Goal: Task Accomplishment & Management: Complete application form

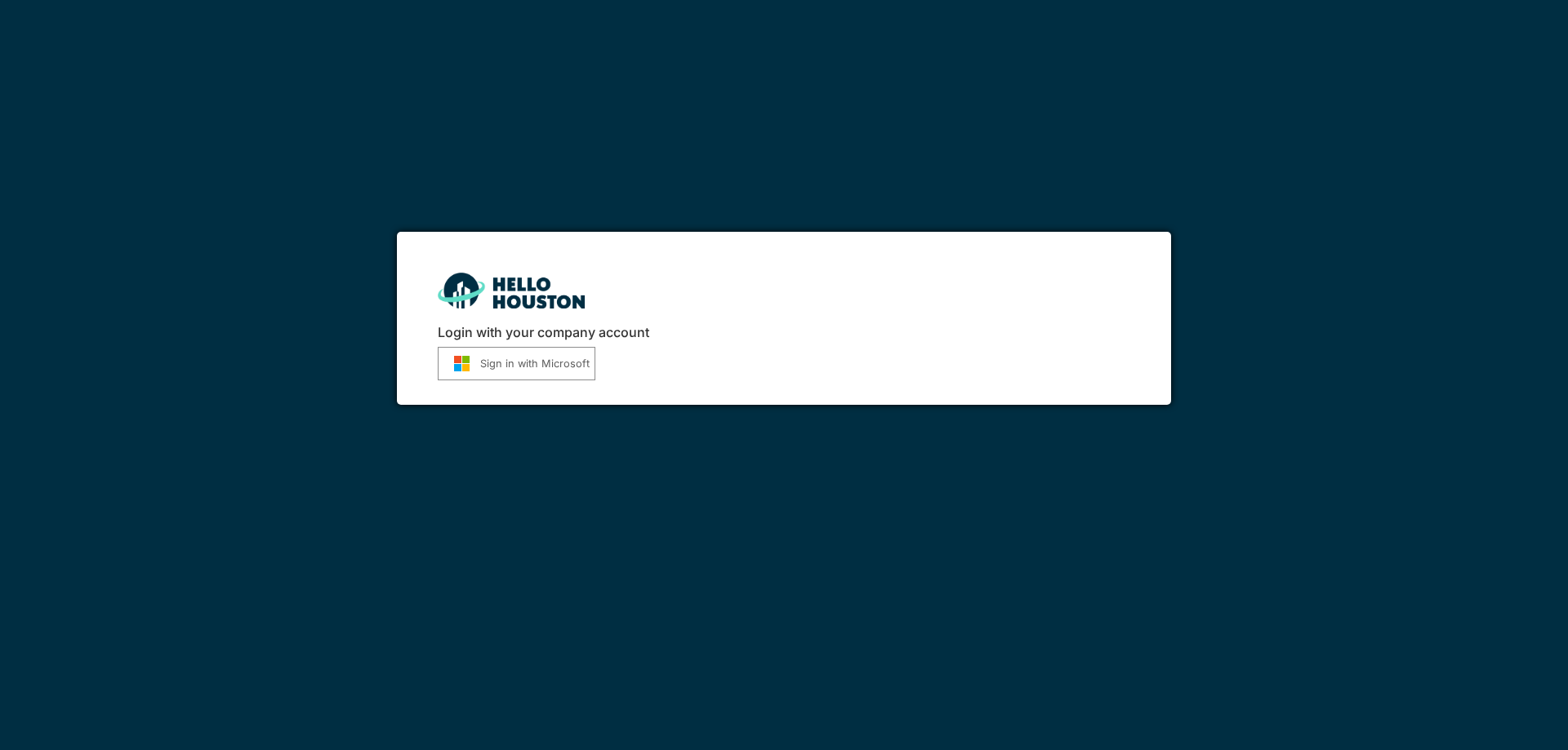
click at [499, 385] on div "Login with your company account Sign in with Microsoft" at bounding box center [784, 319] width 773 height 173
click at [508, 356] on button "Sign in with Microsoft" at bounding box center [516, 364] width 158 height 33
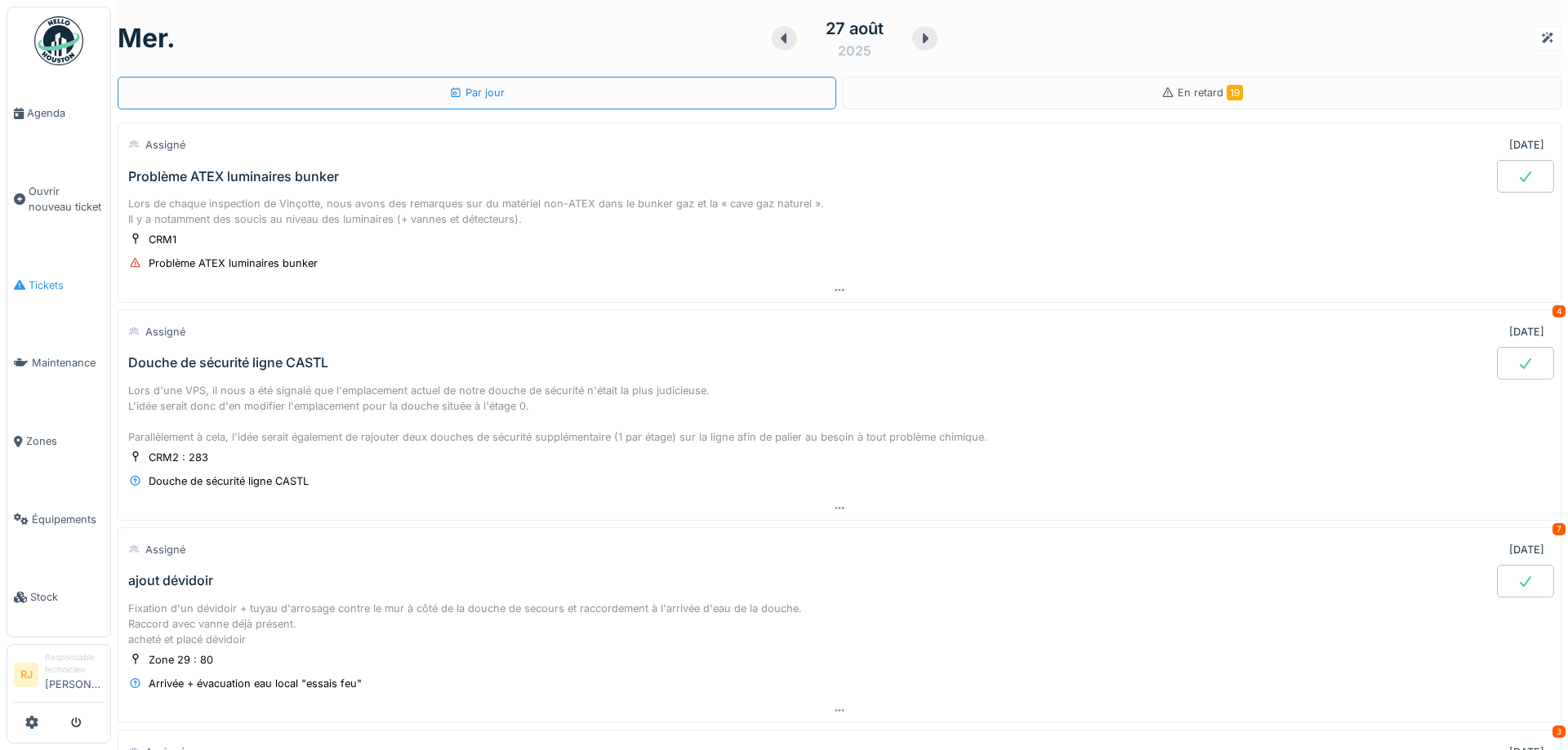
click at [23, 283] on icon at bounding box center [20, 285] width 11 height 11
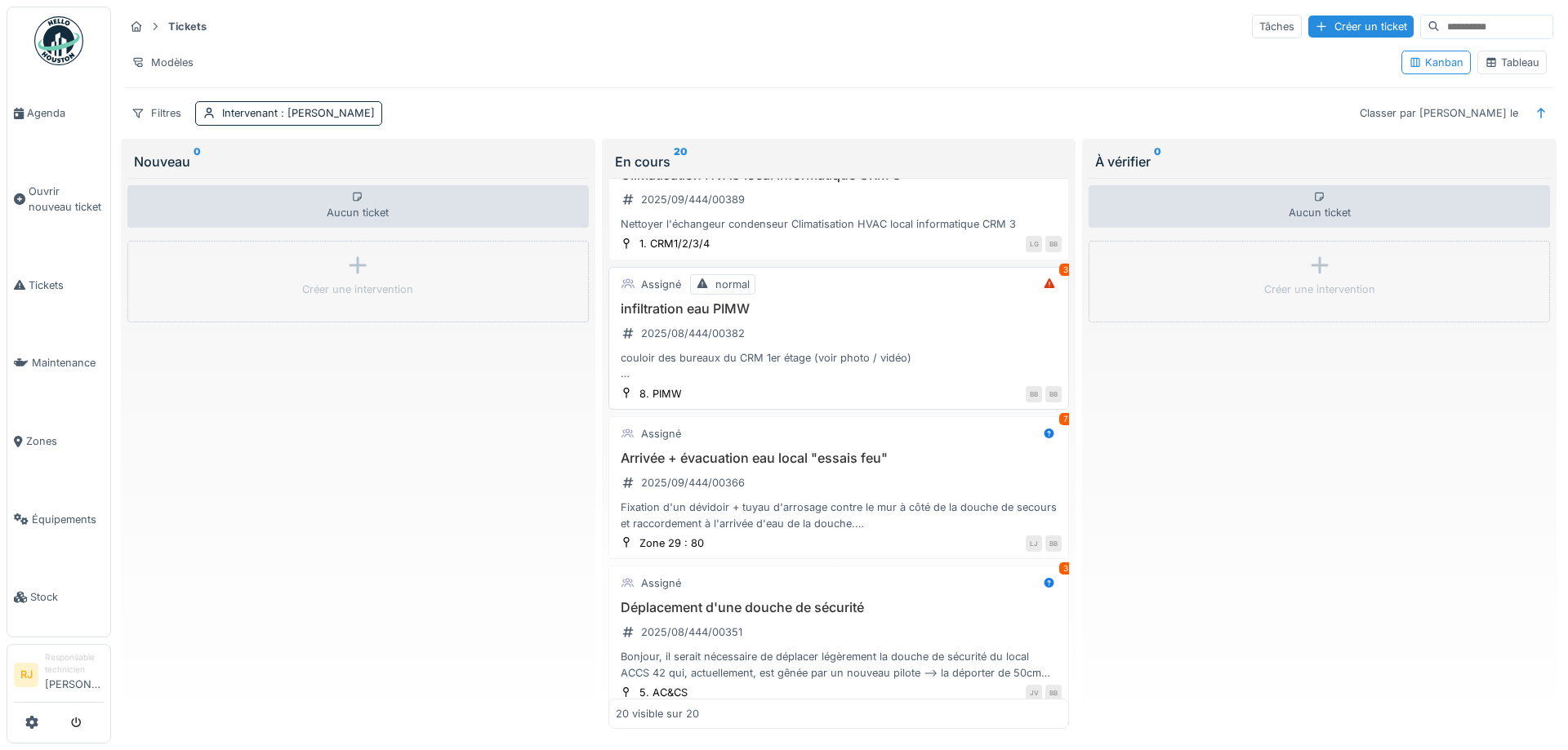
scroll to position [221, 0]
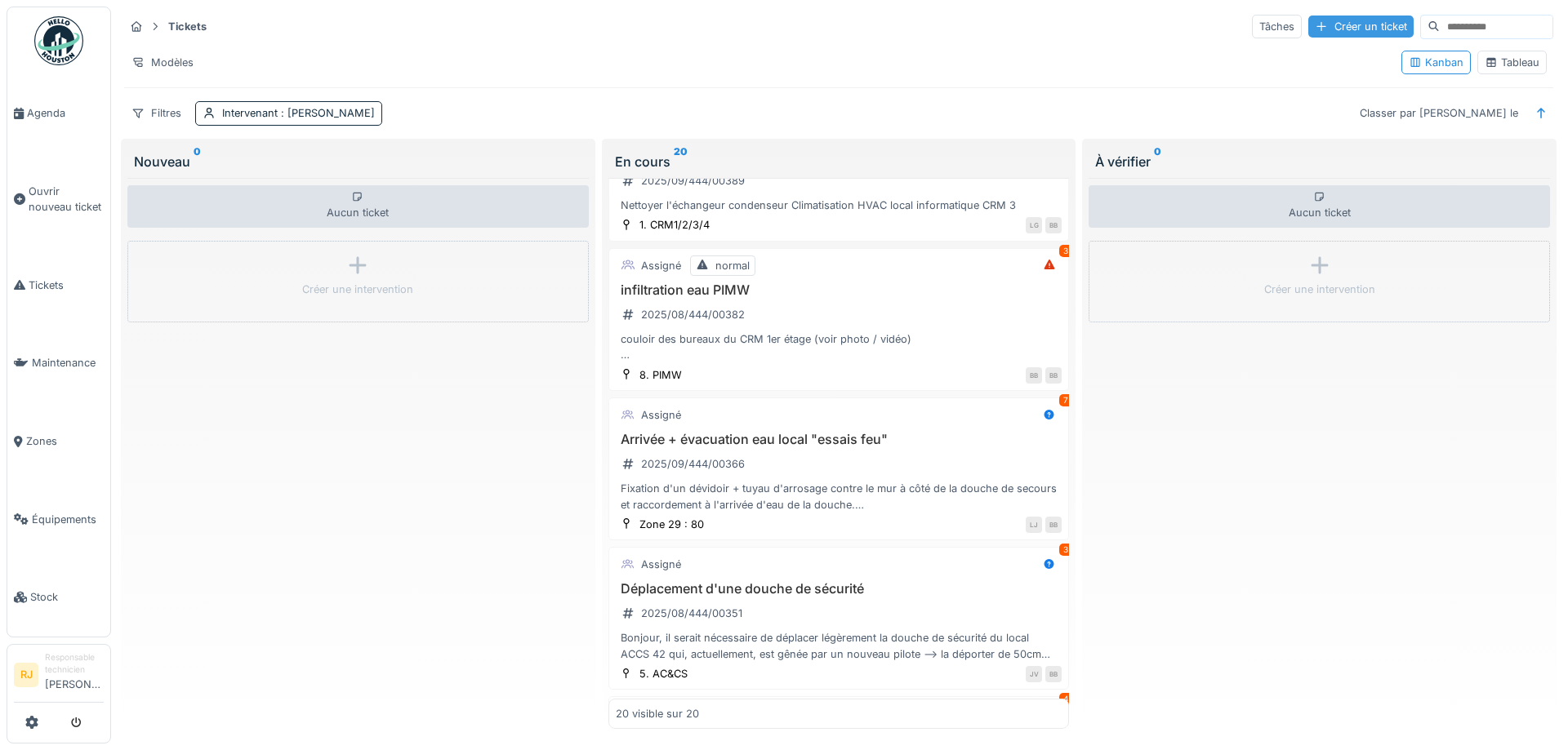
click at [1360, 19] on div "Créer un ticket" at bounding box center [1360, 26] width 105 height 22
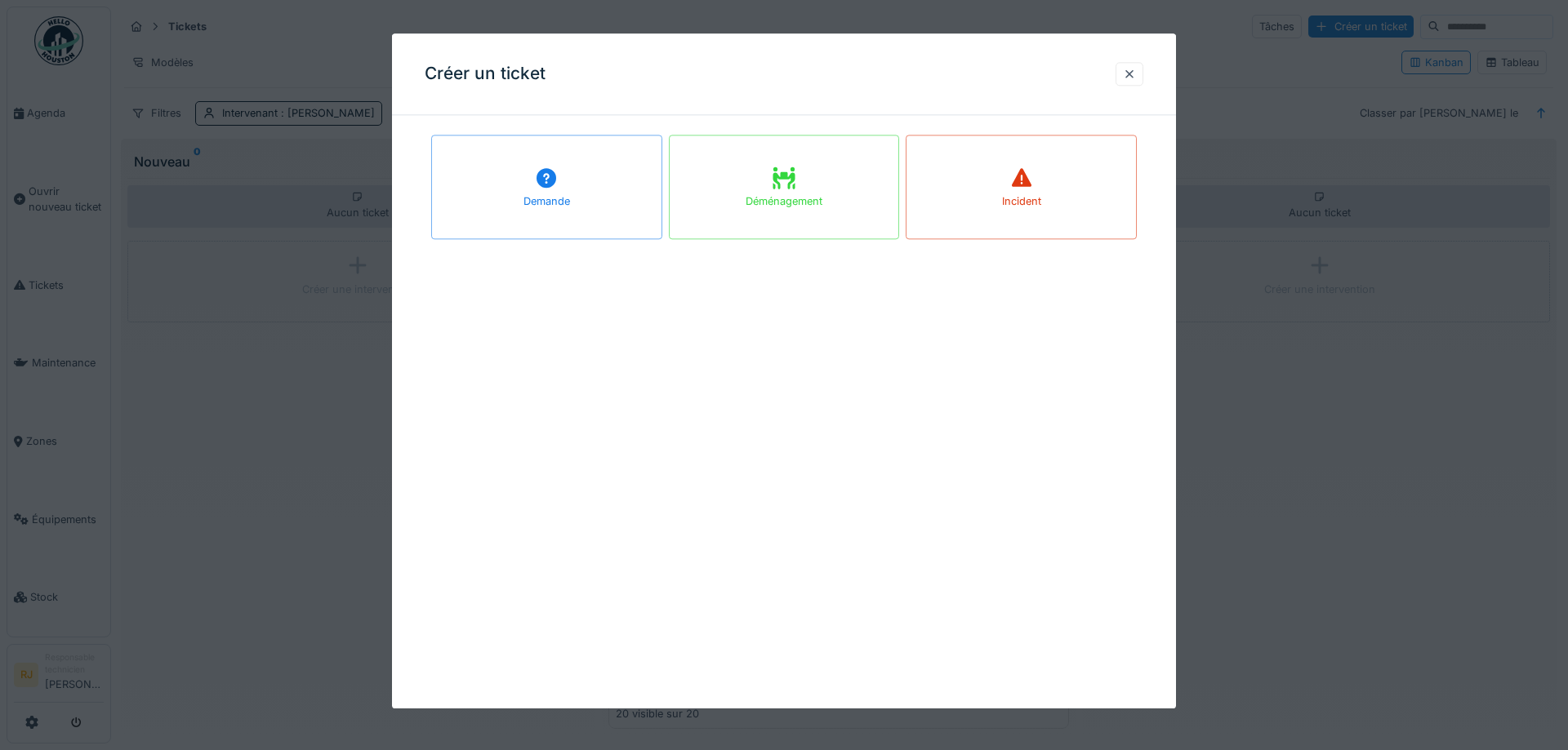
drag, startPoint x: 1009, startPoint y: 172, endPoint x: 952, endPoint y: 212, distance: 69.6
click at [1009, 173] on div "Incident" at bounding box center [1021, 187] width 231 height 105
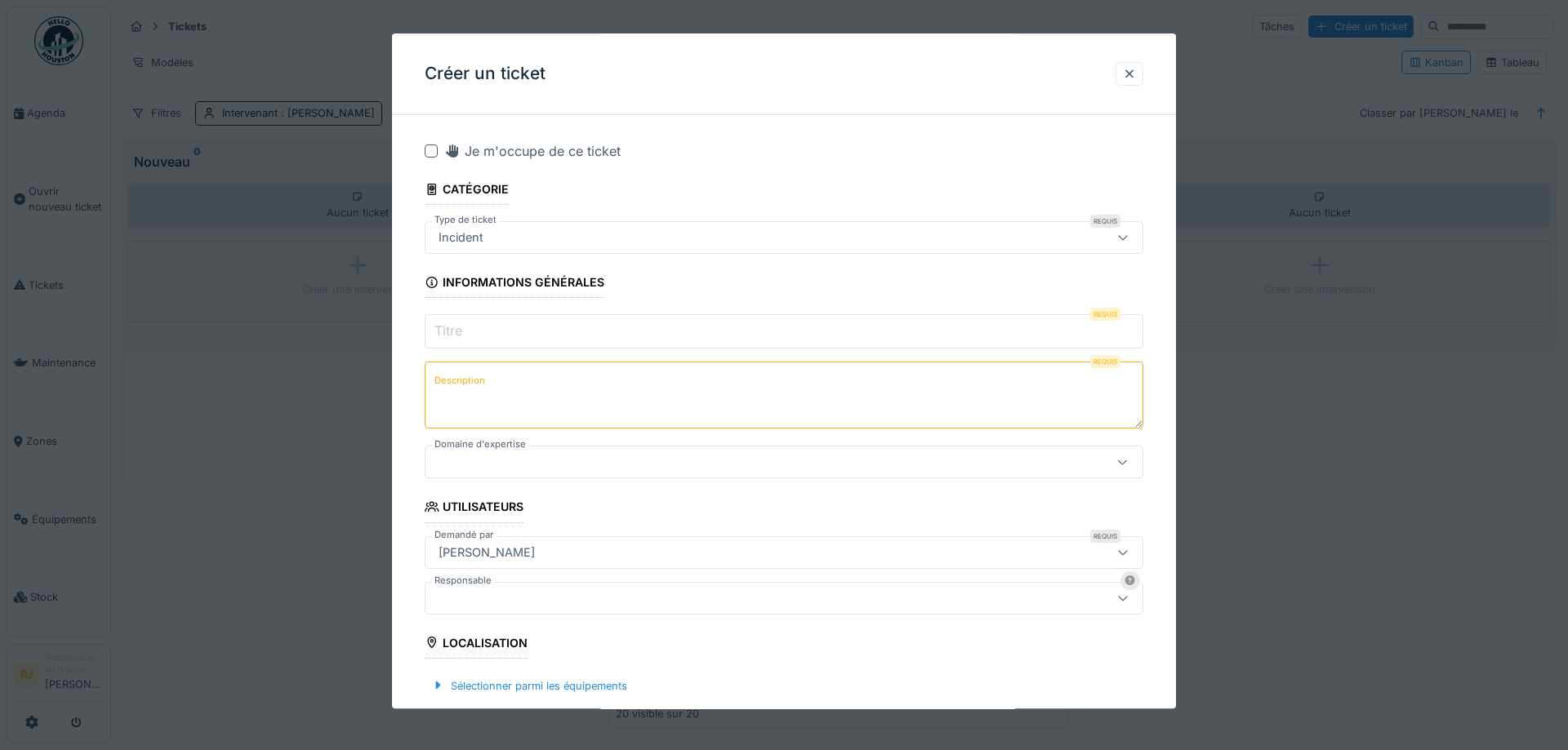
click at [500, 336] on input "Titre" at bounding box center [783, 333] width 719 height 34
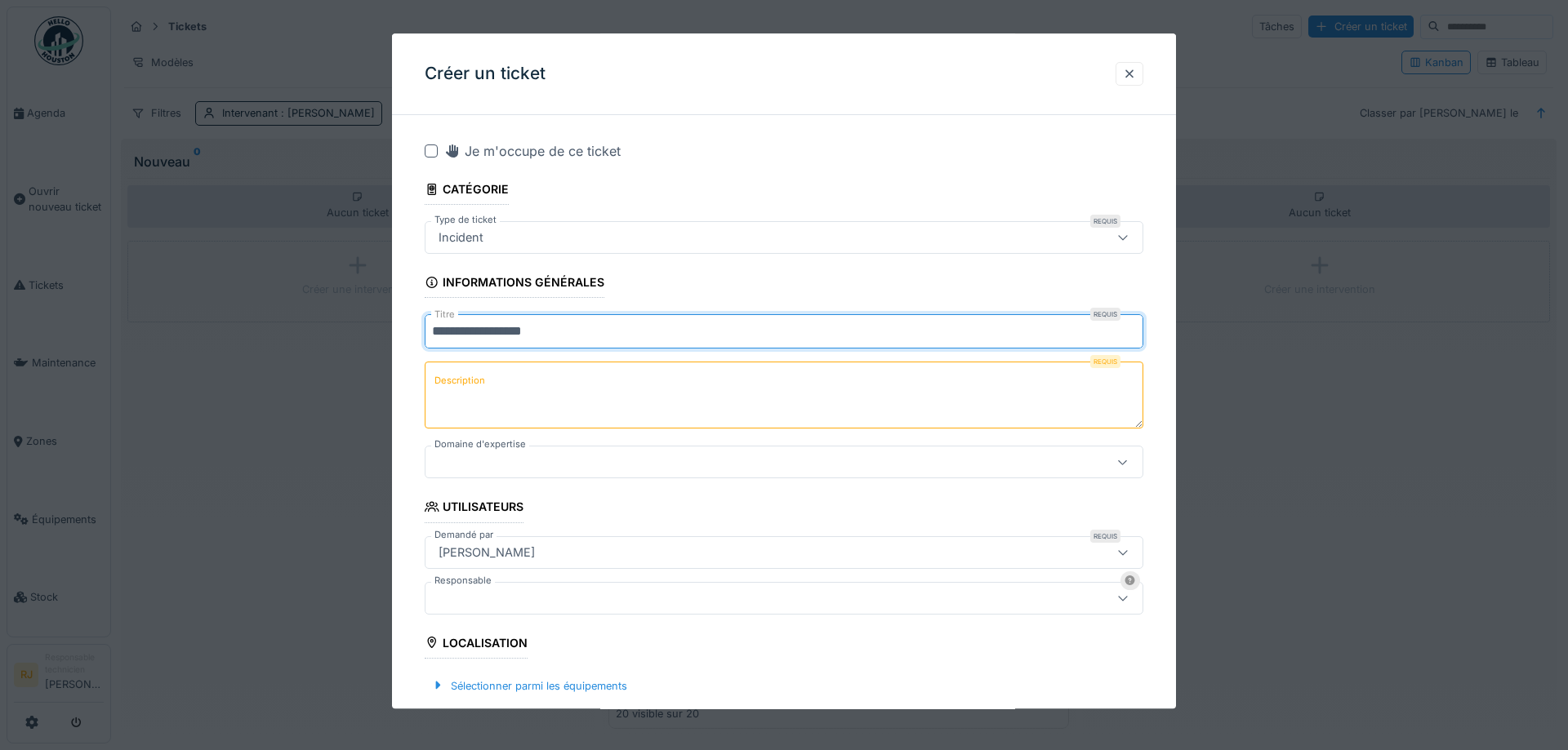
type input "**********"
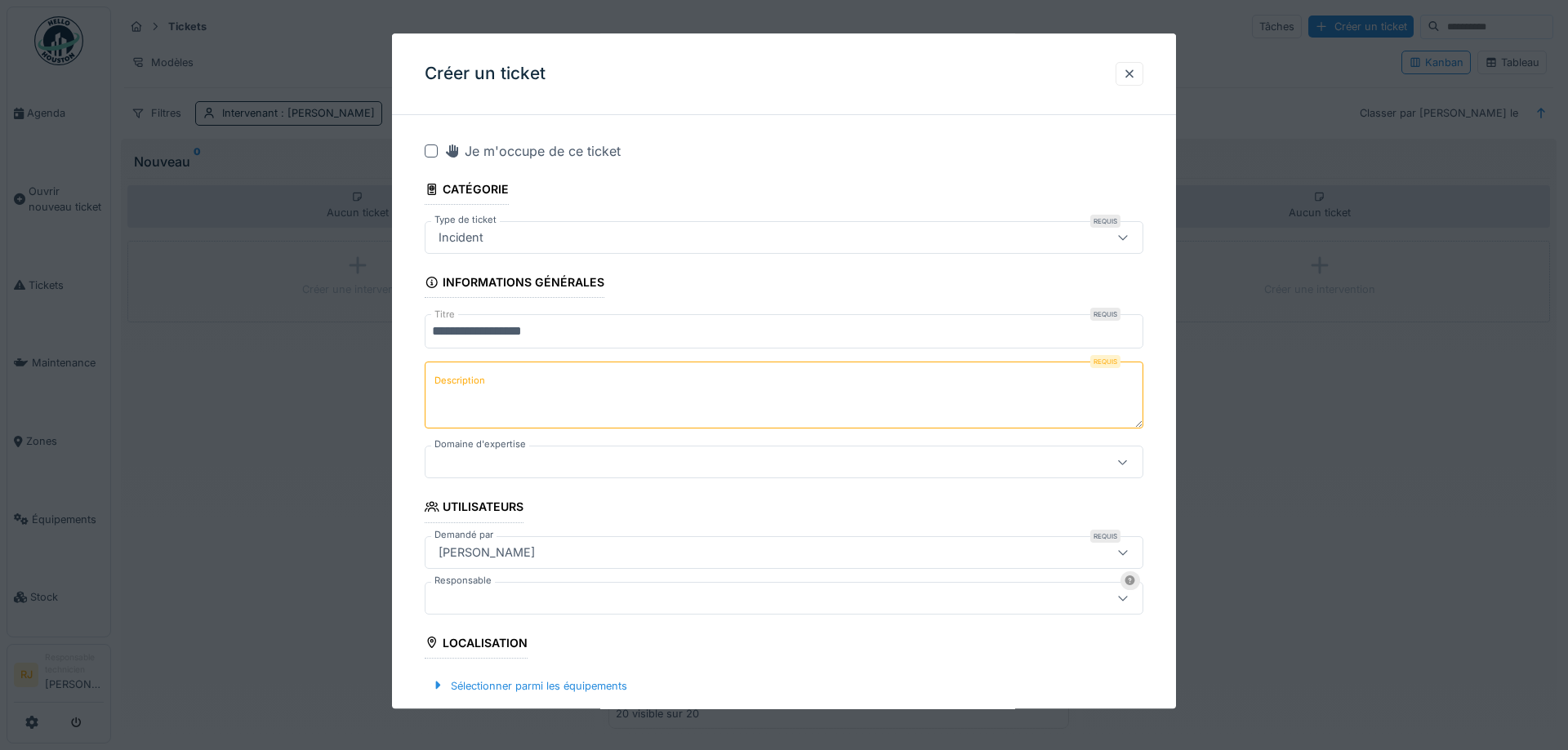
click at [528, 370] on textarea "Description" at bounding box center [783, 396] width 719 height 67
type textarea "**********"
click at [533, 462] on div at bounding box center [741, 462] width 620 height 18
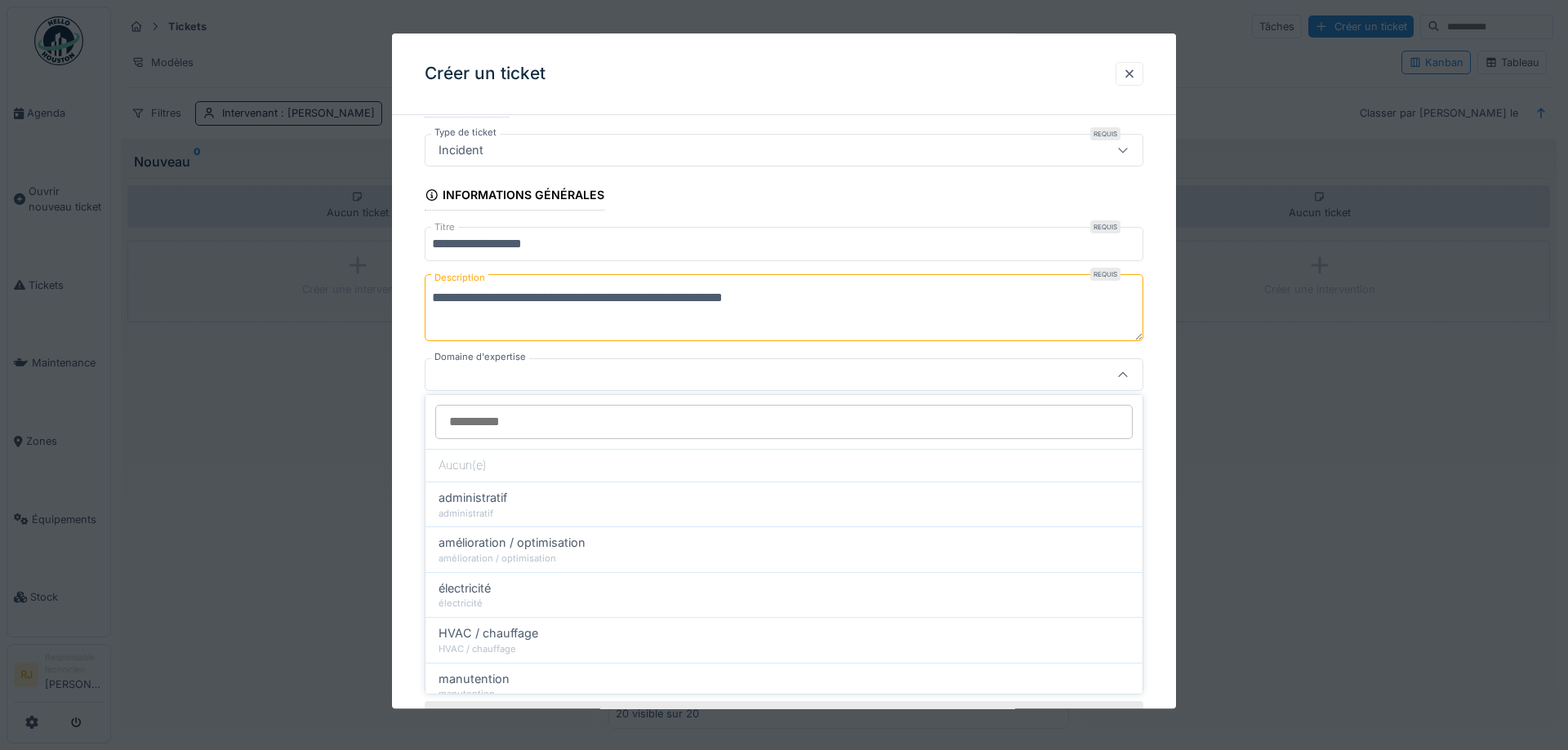
scroll to position [89, 0]
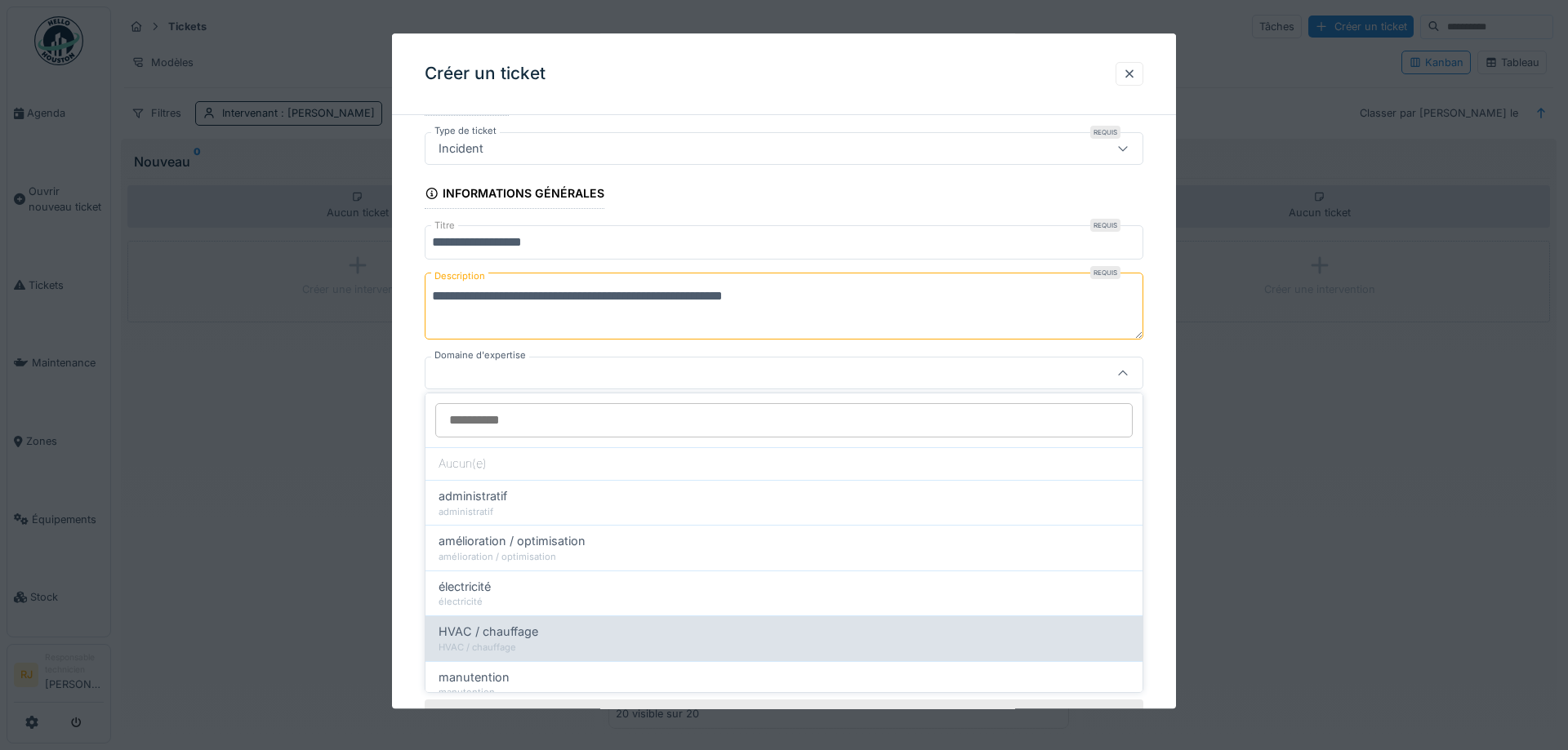
click at [531, 636] on span "HVAC / chauffage" at bounding box center [488, 632] width 100 height 18
type input "****"
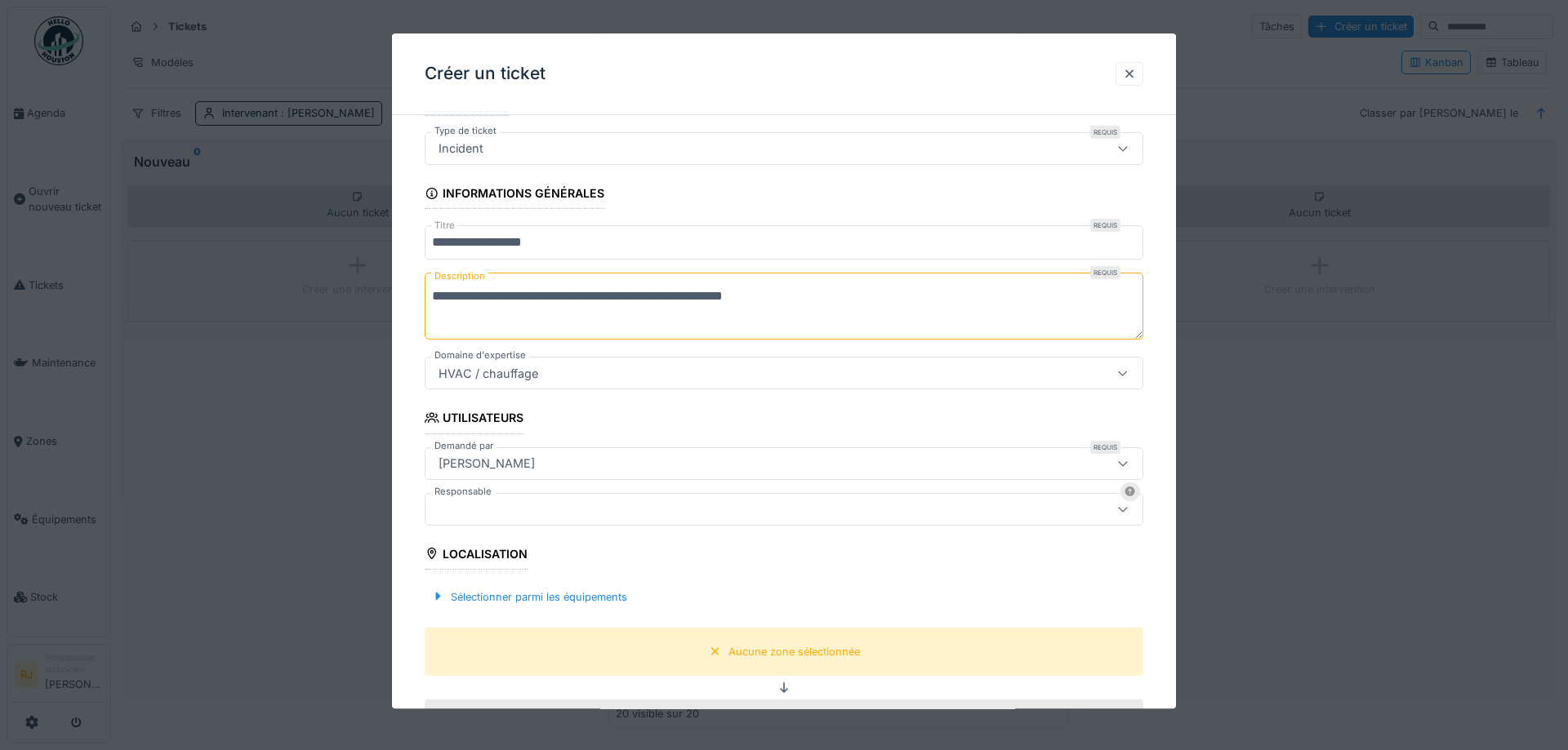
click at [546, 464] on div "[PERSON_NAME]" at bounding box center [741, 463] width 620 height 18
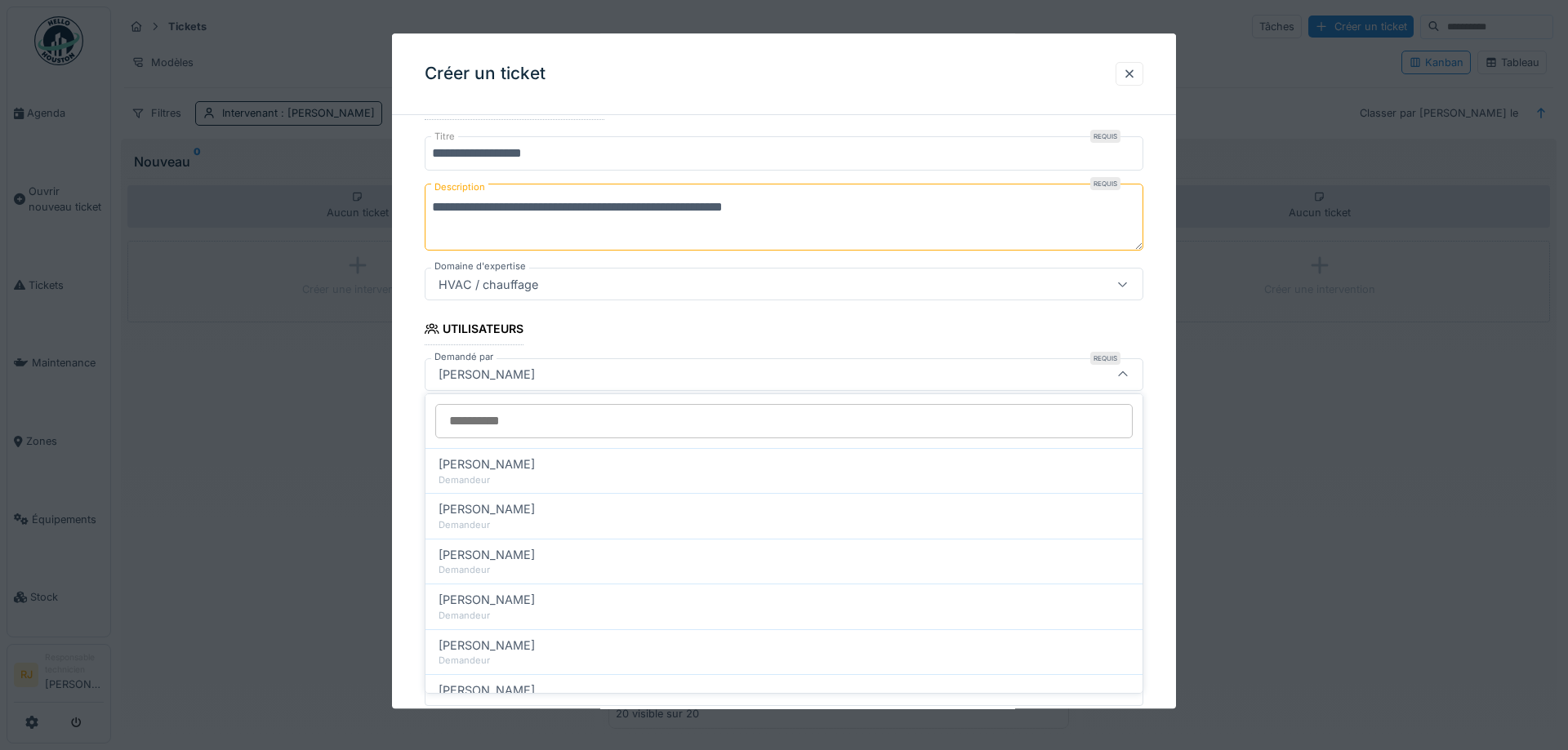
scroll to position [179, 0]
click at [585, 381] on div "[PERSON_NAME]" at bounding box center [783, 374] width 719 height 33
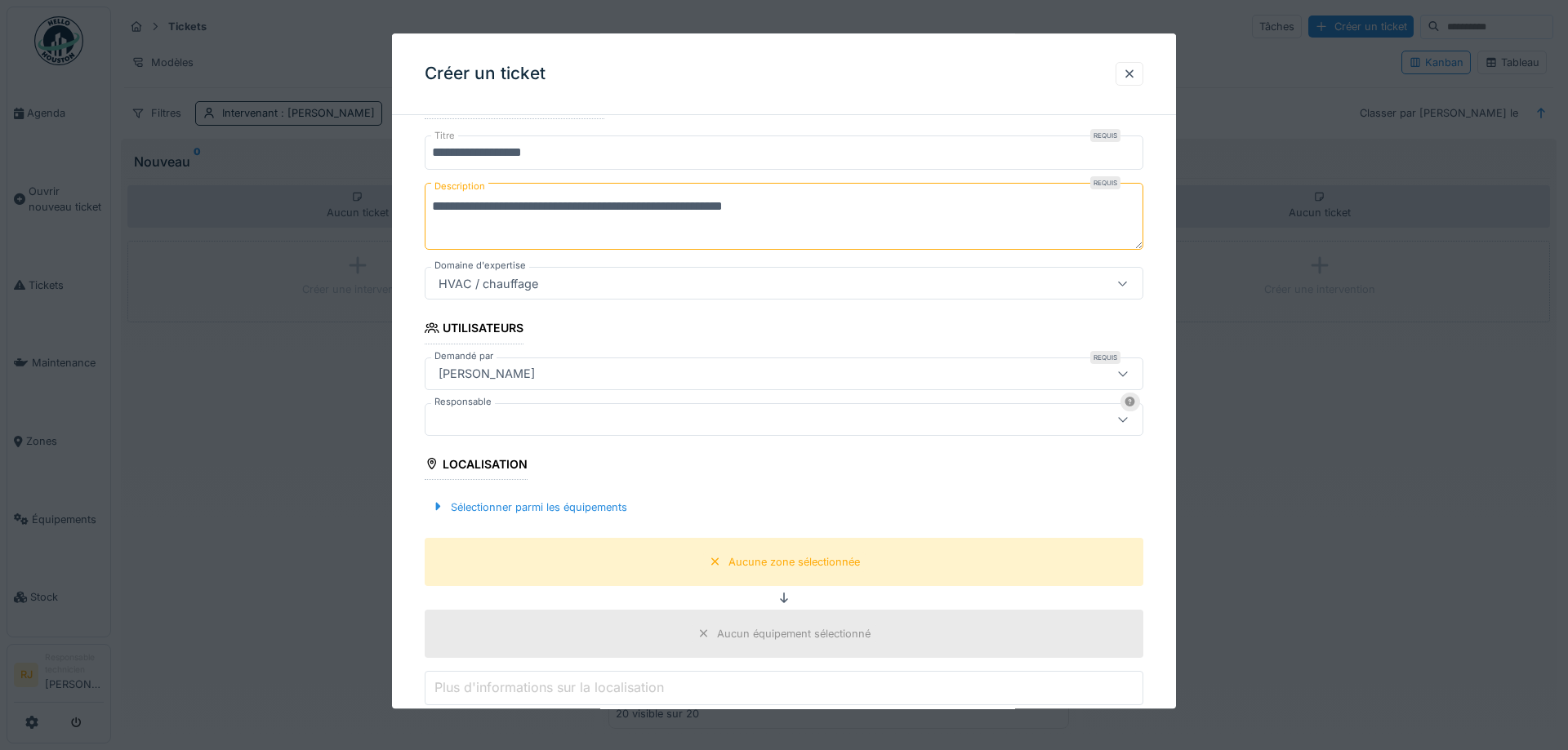
click at [576, 369] on div "[PERSON_NAME]" at bounding box center [741, 374] width 620 height 18
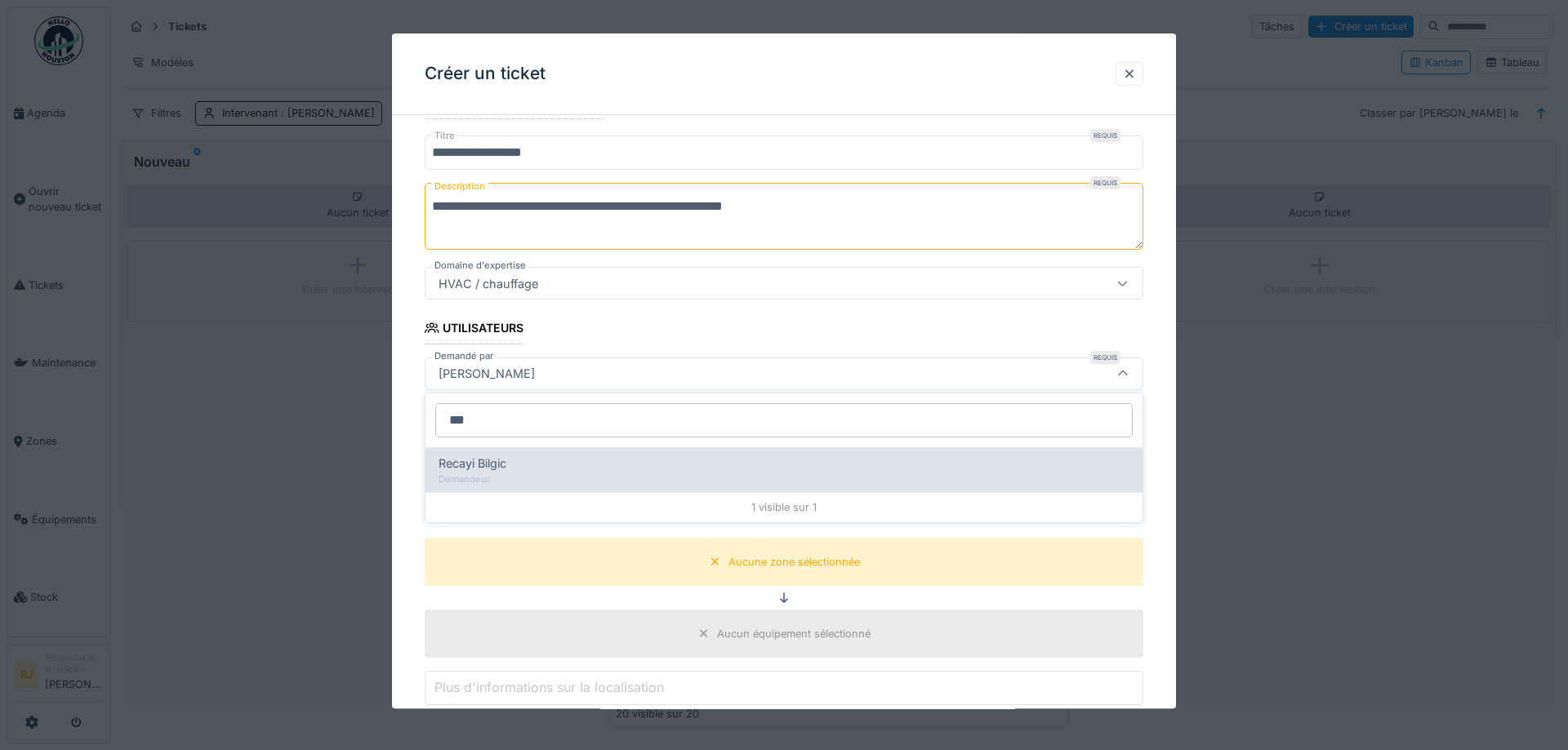
type input "***"
click at [497, 466] on span "Recayi Bilgic" at bounding box center [472, 463] width 68 height 18
type input "*****"
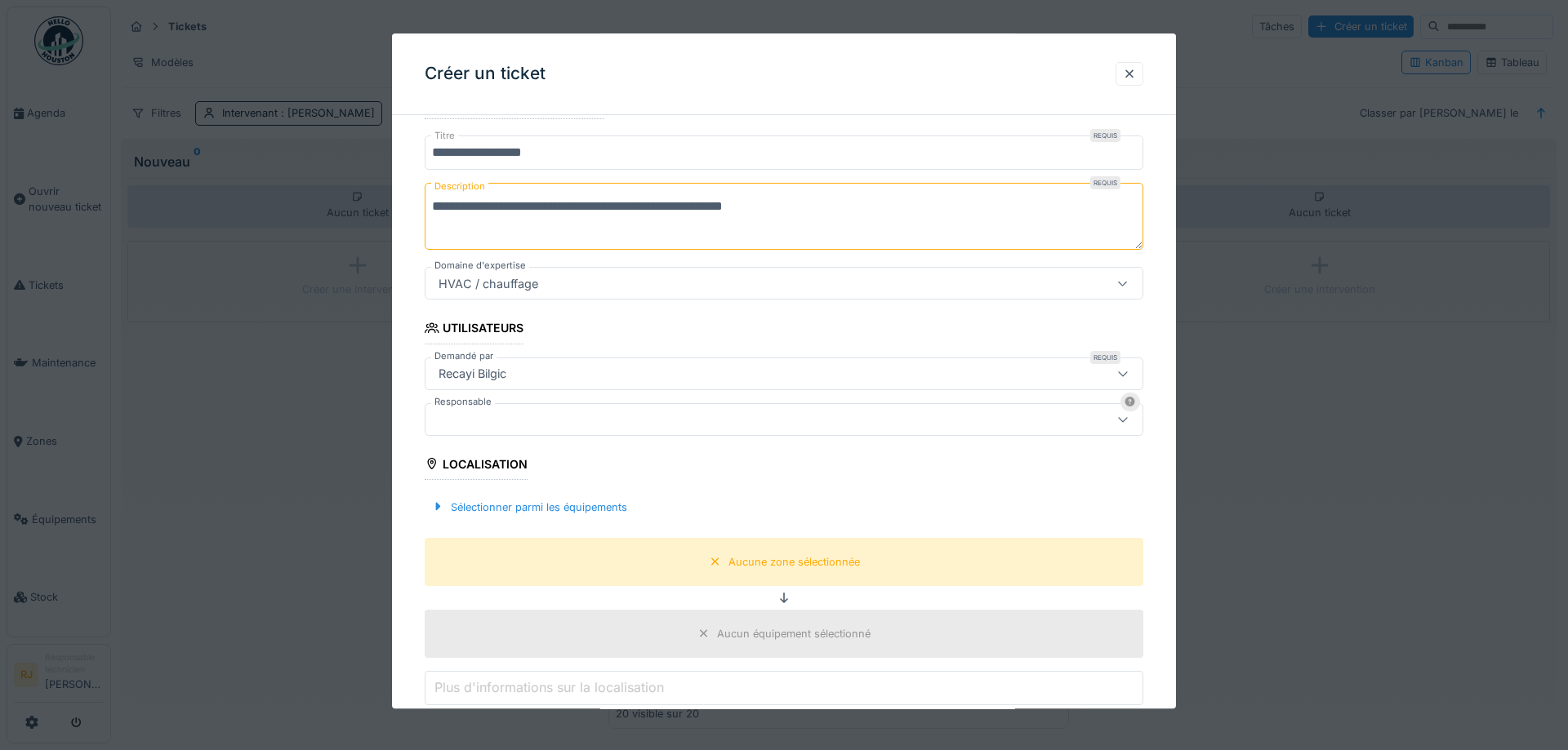
click at [494, 418] on div at bounding box center [741, 420] width 620 height 18
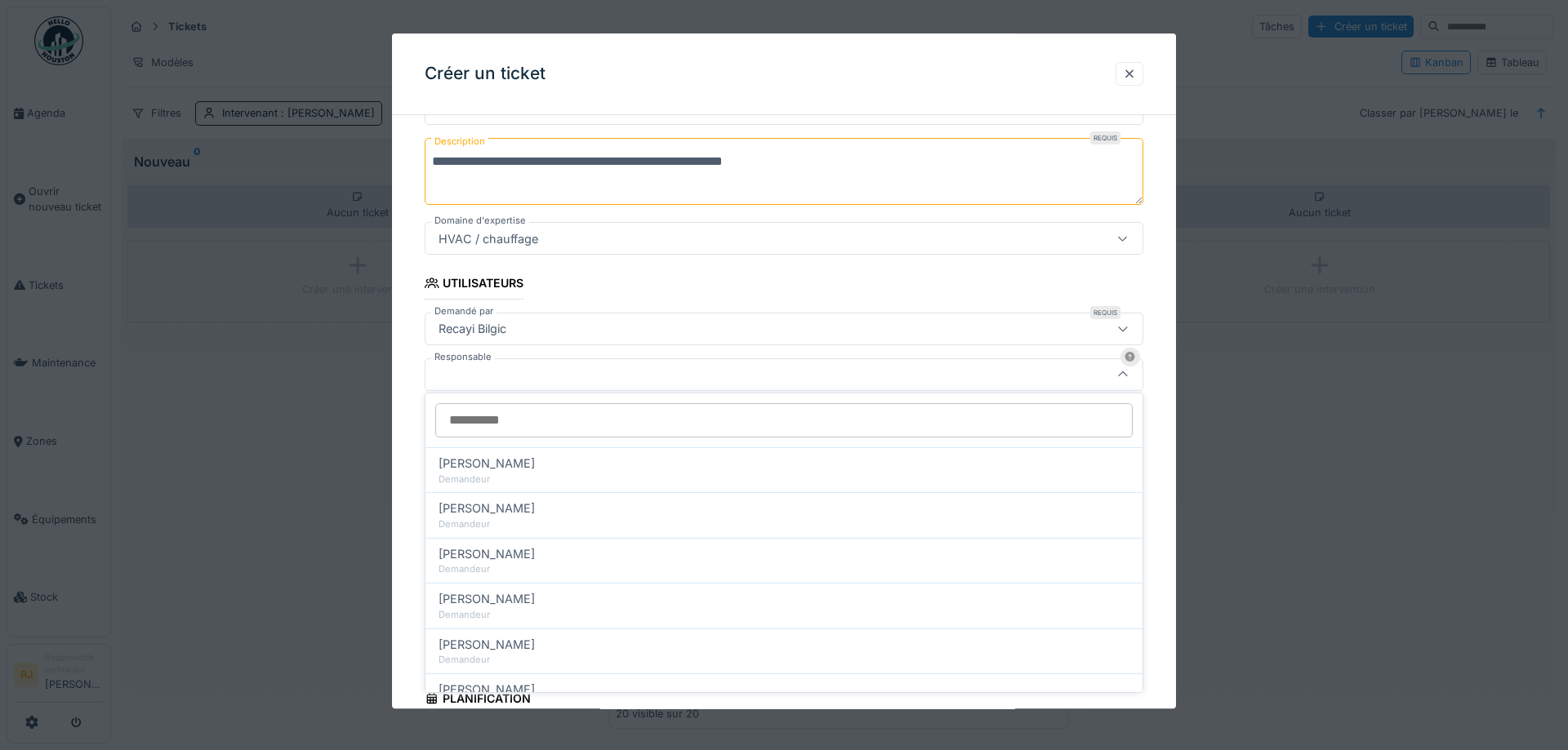
scroll to position [225, 0]
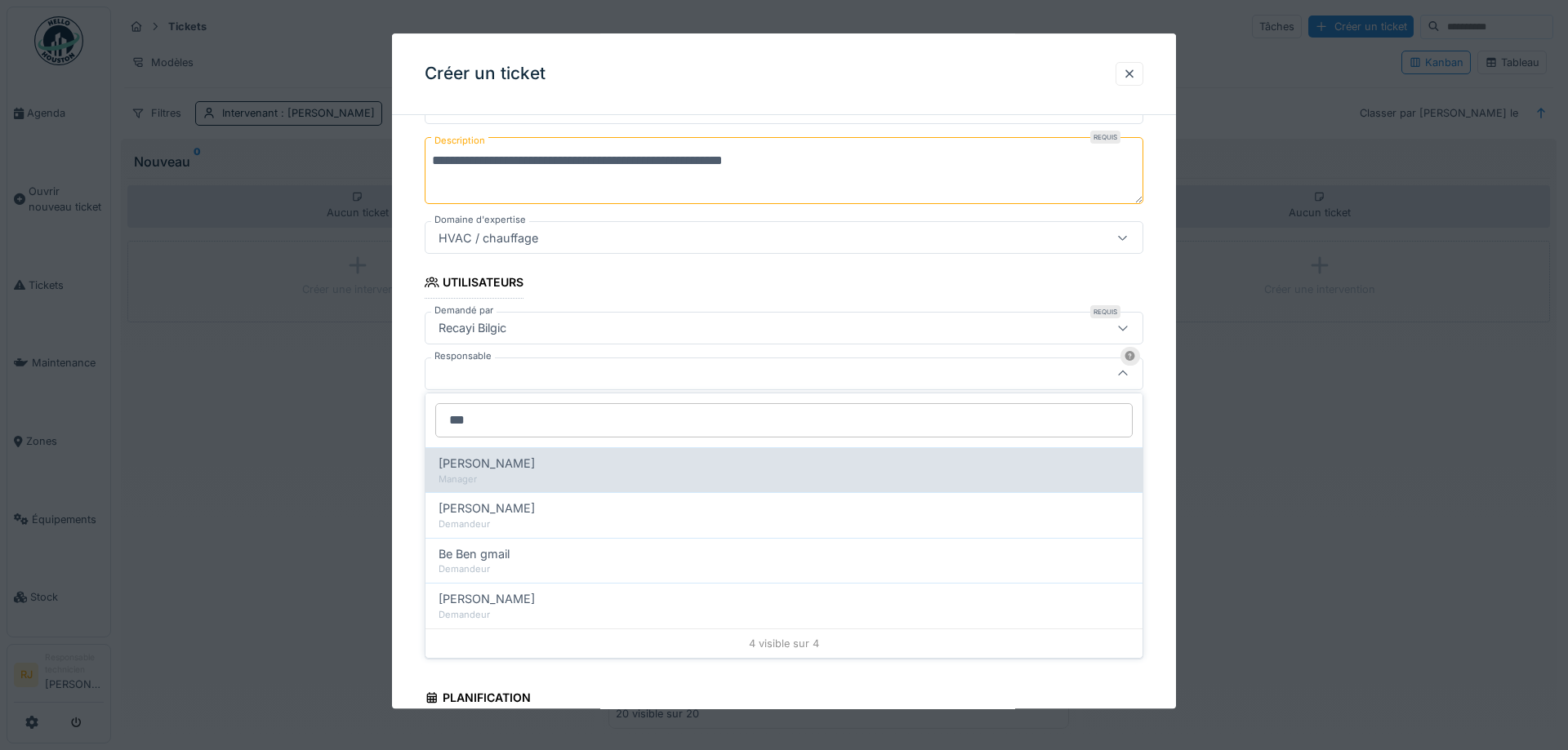
type input "***"
click at [505, 467] on span "Benoit Benecchi" at bounding box center [486, 463] width 96 height 18
type input "*****"
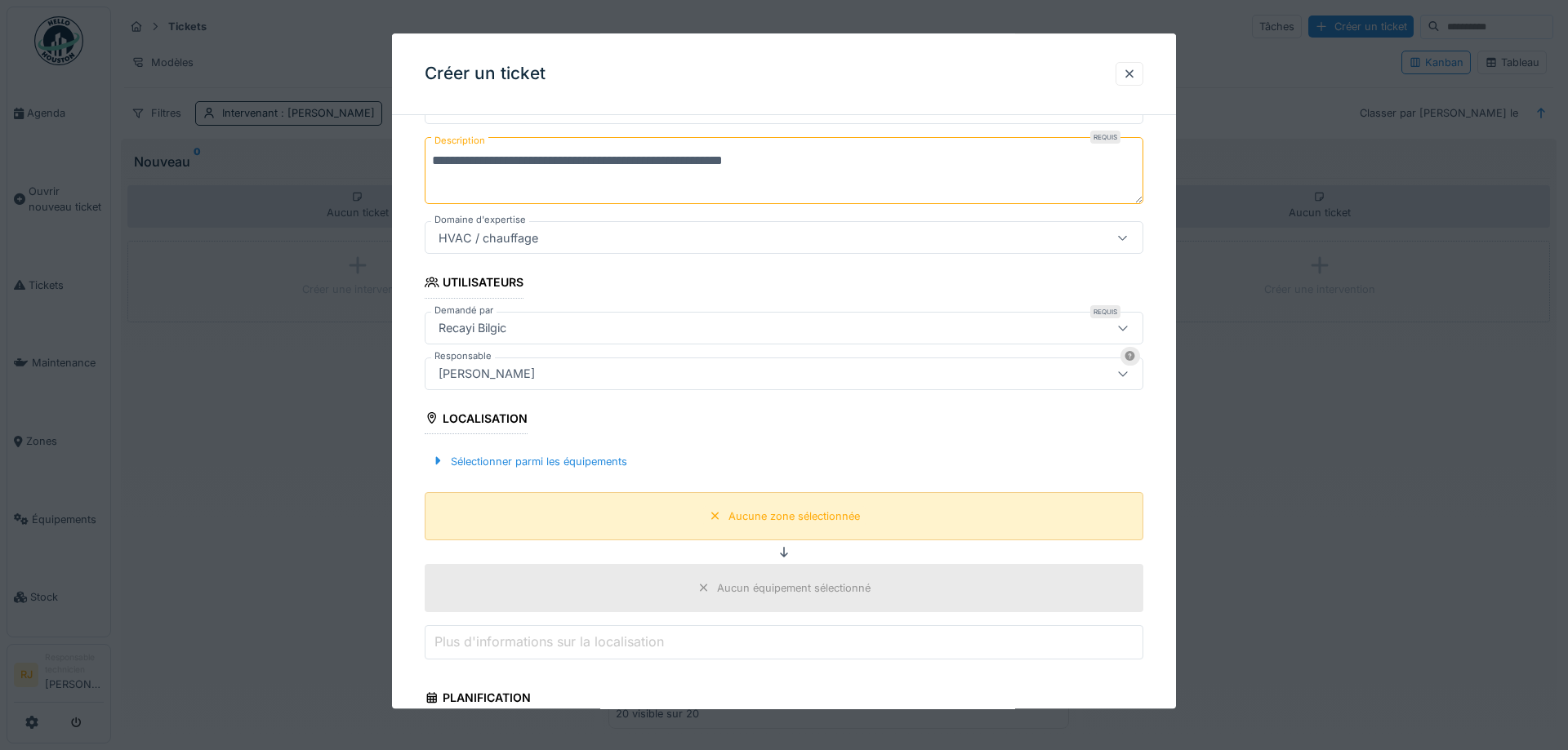
click at [782, 518] on div "Aucune zone sélectionnée" at bounding box center [794, 516] width 132 height 16
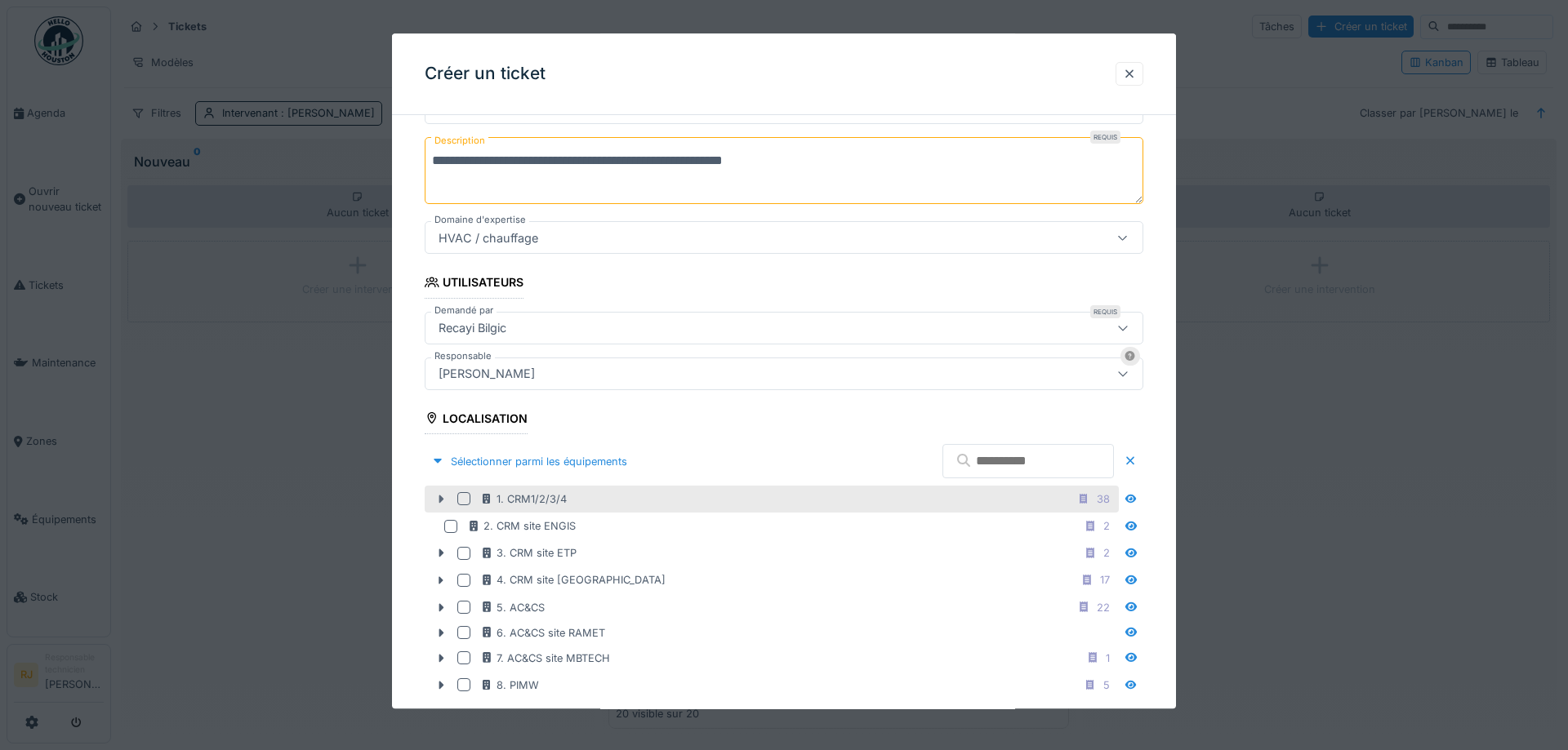
click at [438, 493] on icon at bounding box center [441, 498] width 13 height 11
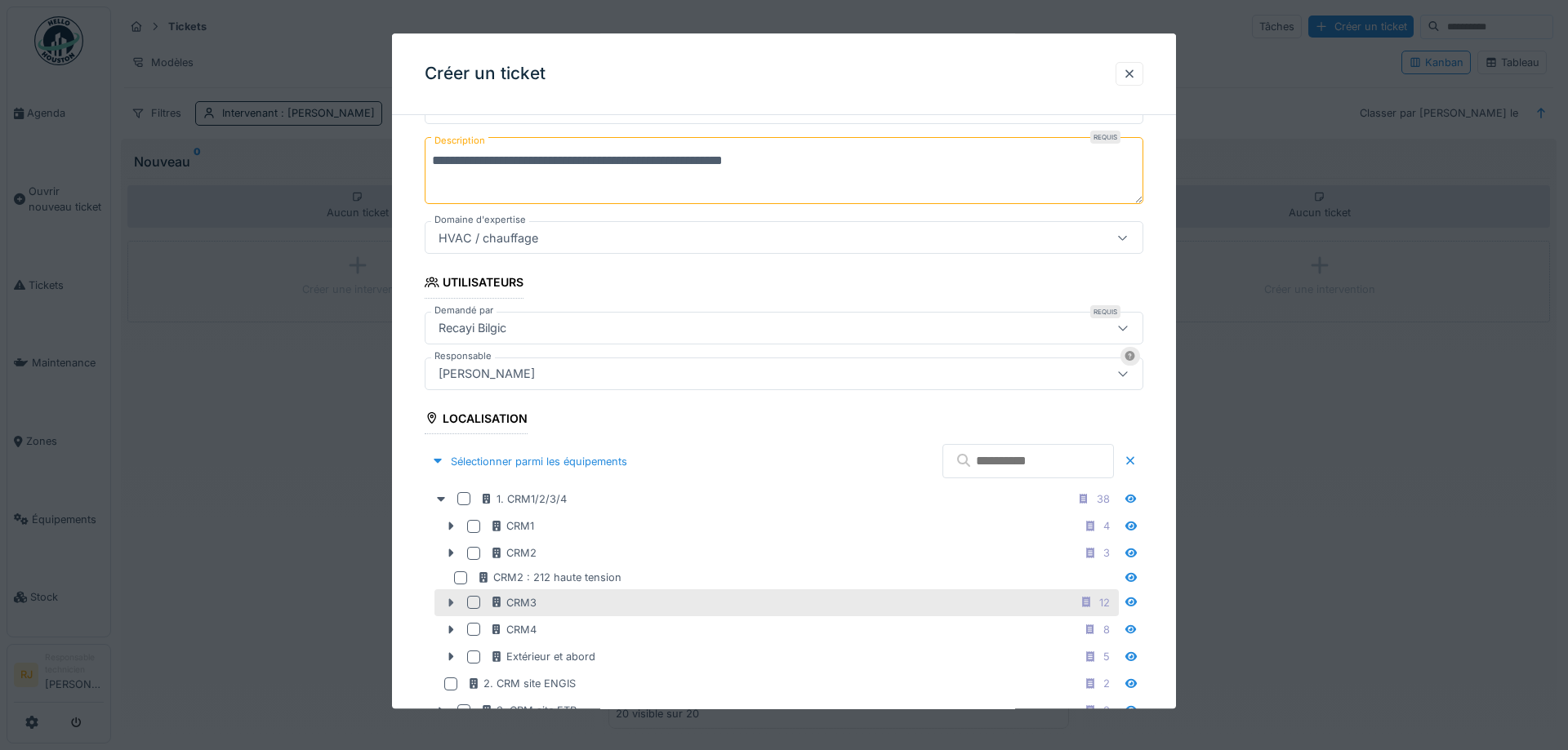
click at [455, 601] on icon at bounding box center [450, 602] width 13 height 11
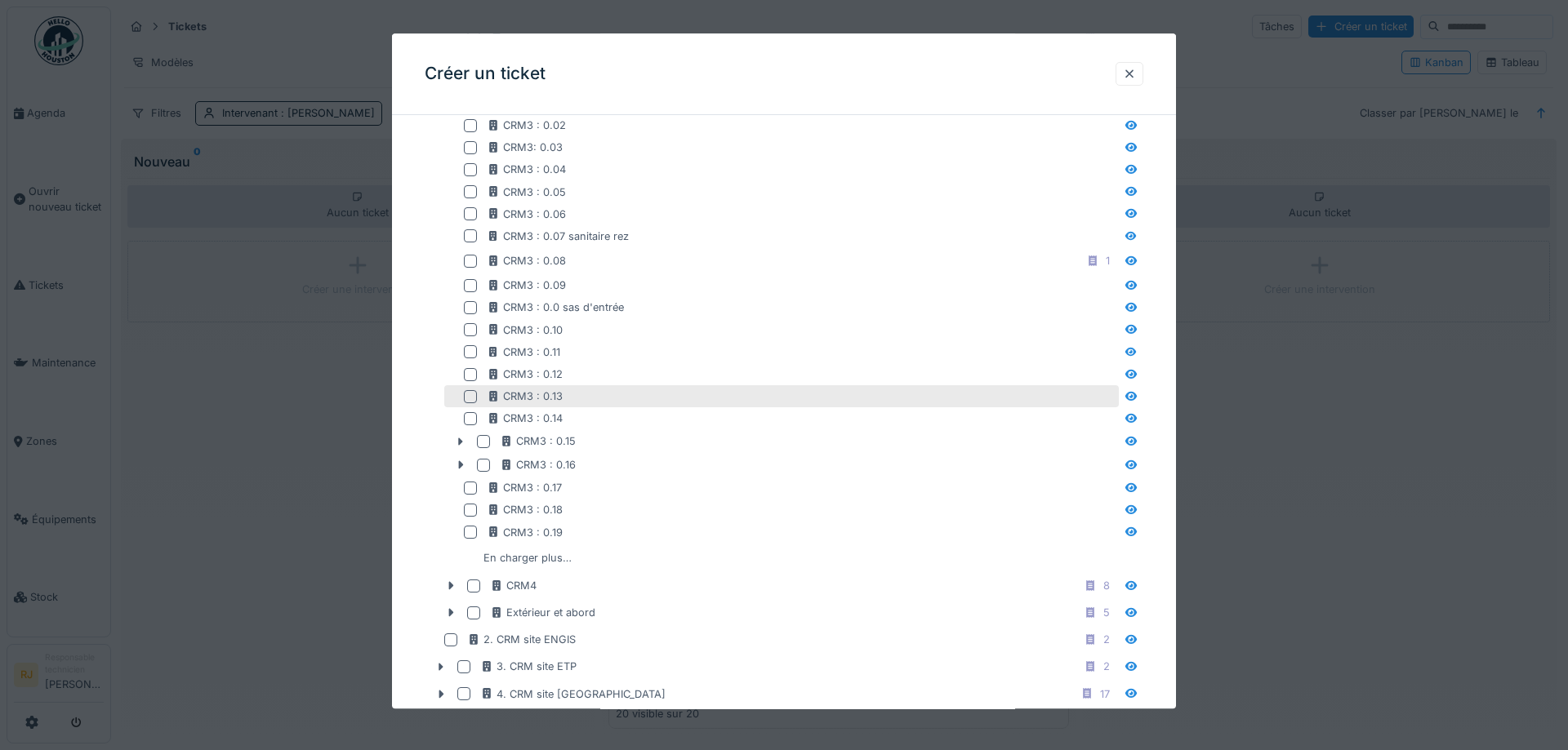
scroll to position [812, 0]
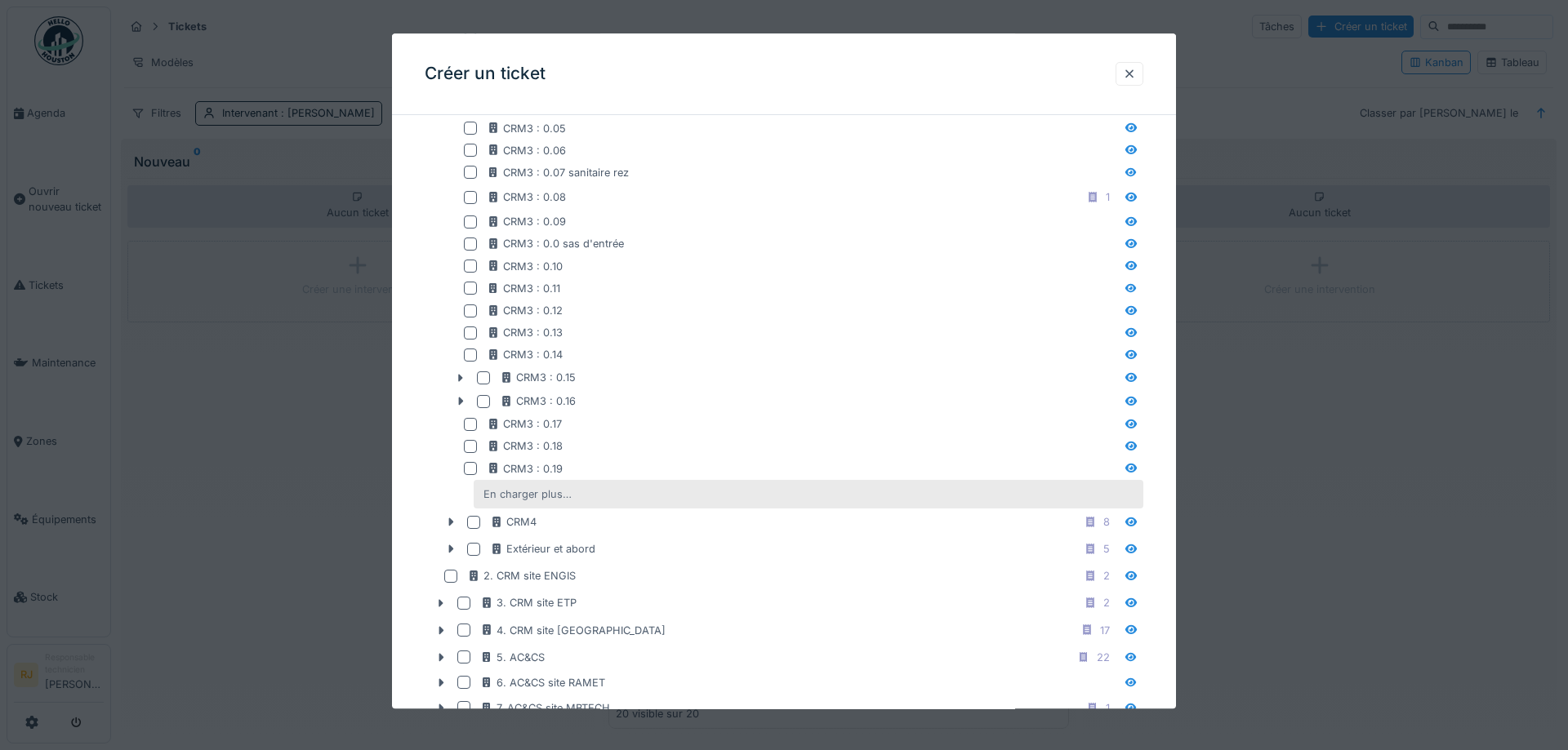
click at [549, 493] on div "En charger plus…" at bounding box center [527, 493] width 101 height 22
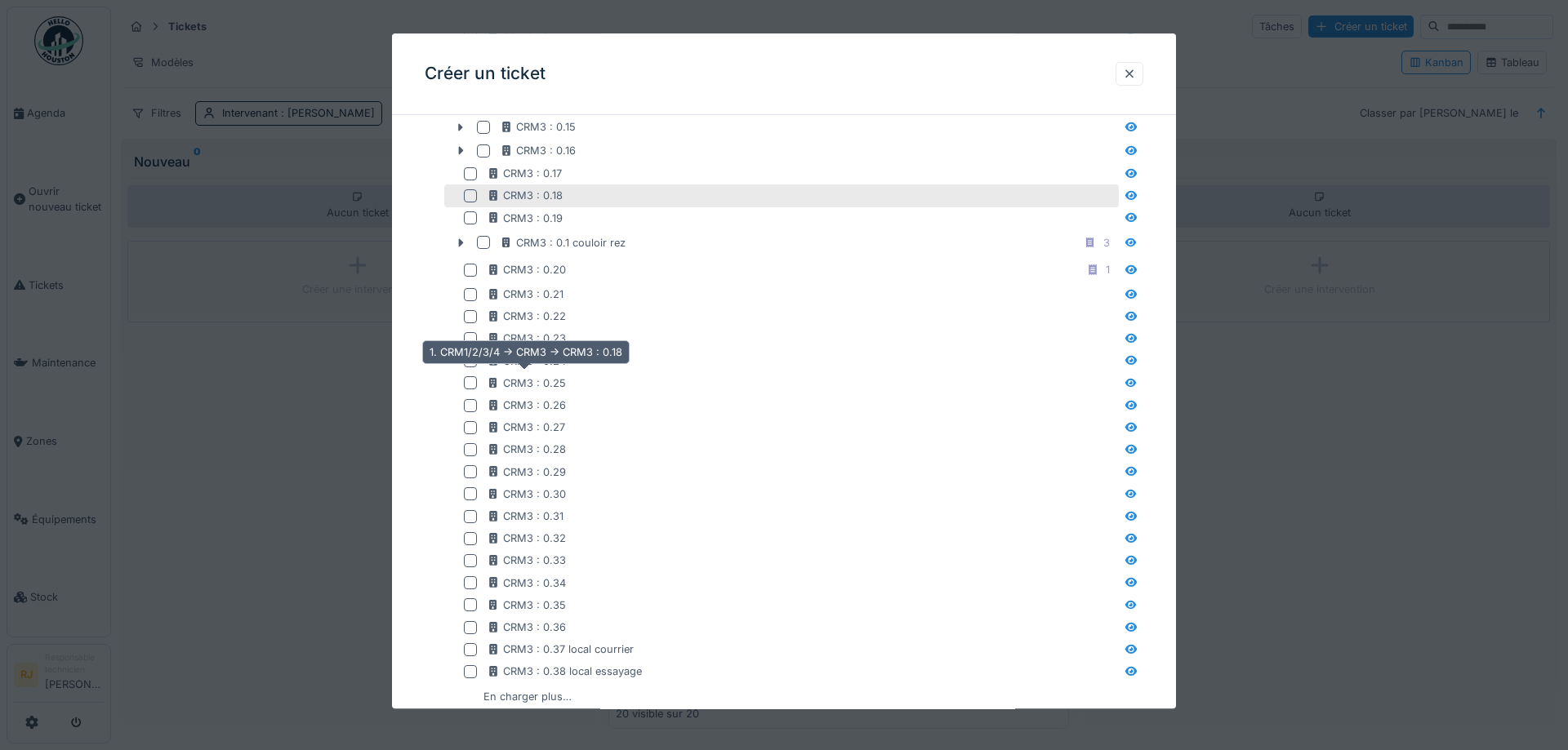
scroll to position [1106, 0]
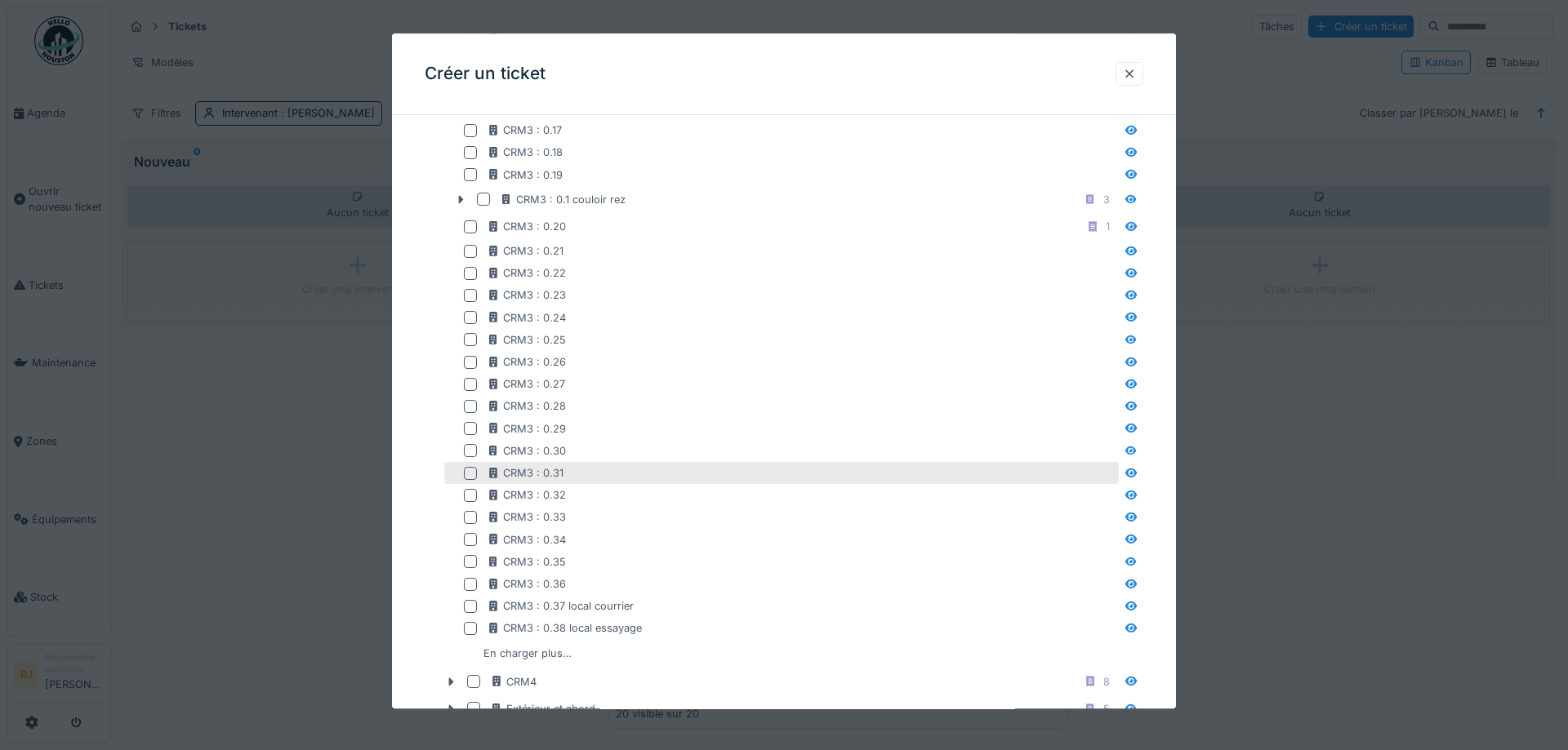
click at [470, 469] on div at bounding box center [470, 473] width 13 height 13
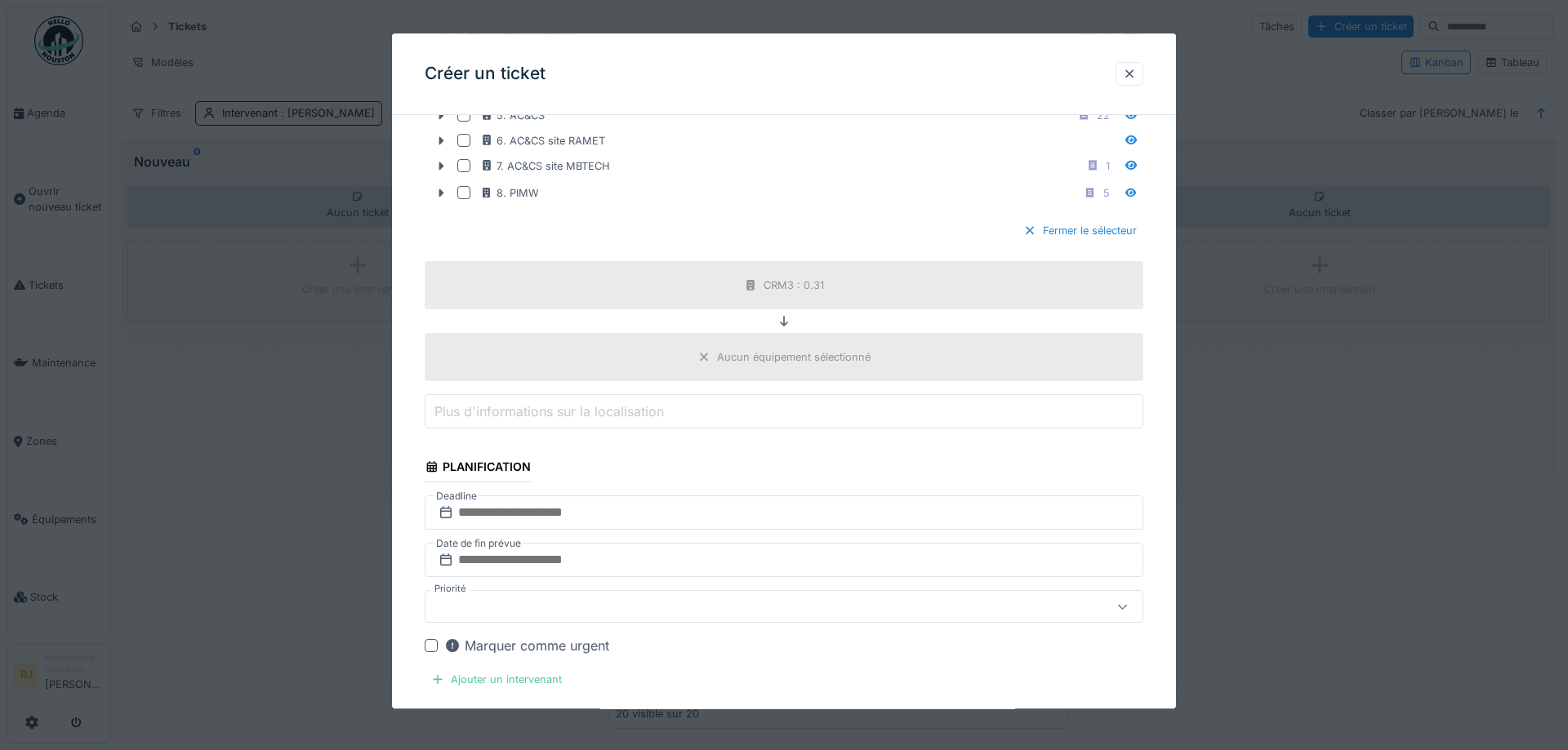
scroll to position [1841, 0]
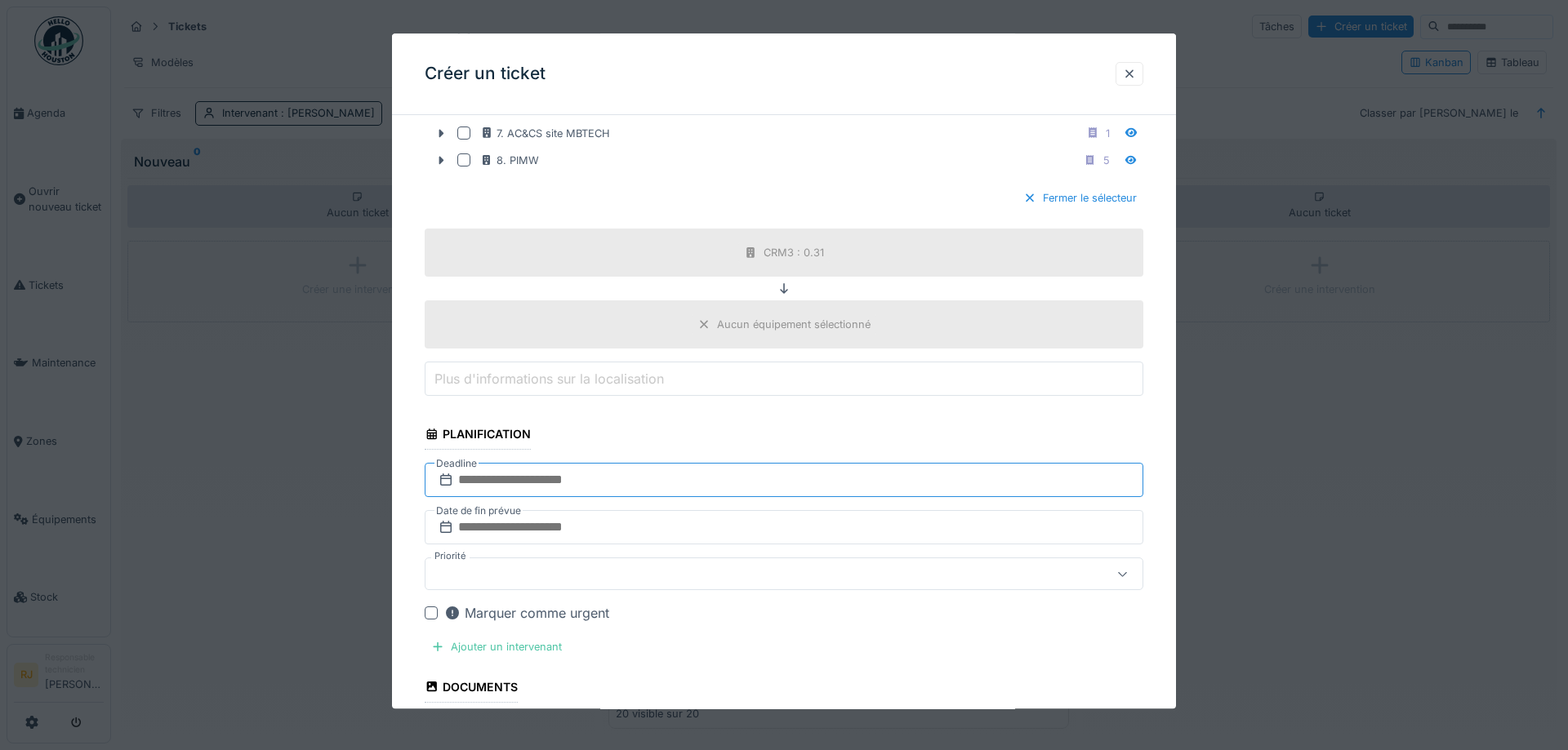
click at [513, 484] on input "text" at bounding box center [783, 480] width 719 height 34
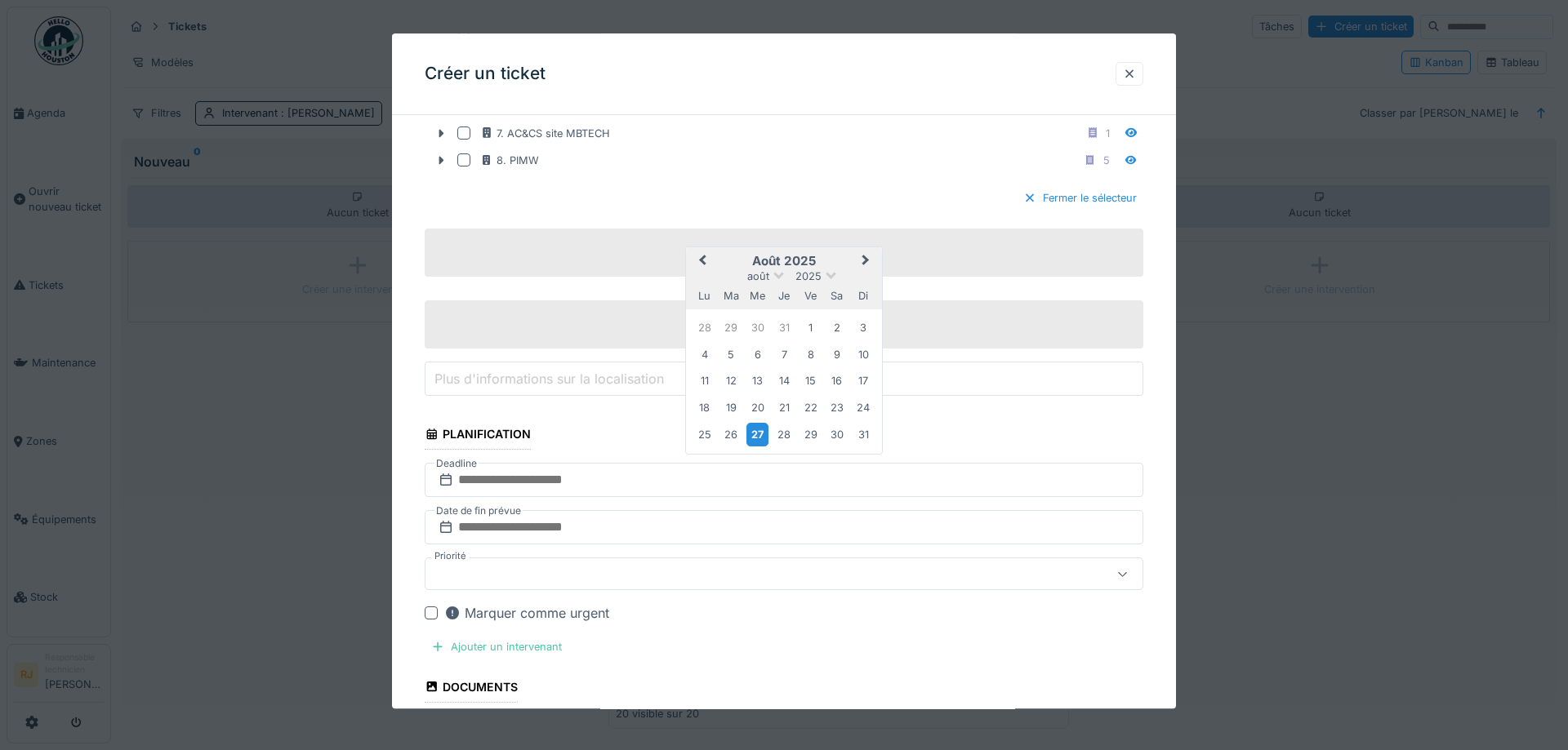
click at [754, 430] on div "27" at bounding box center [757, 434] width 22 height 24
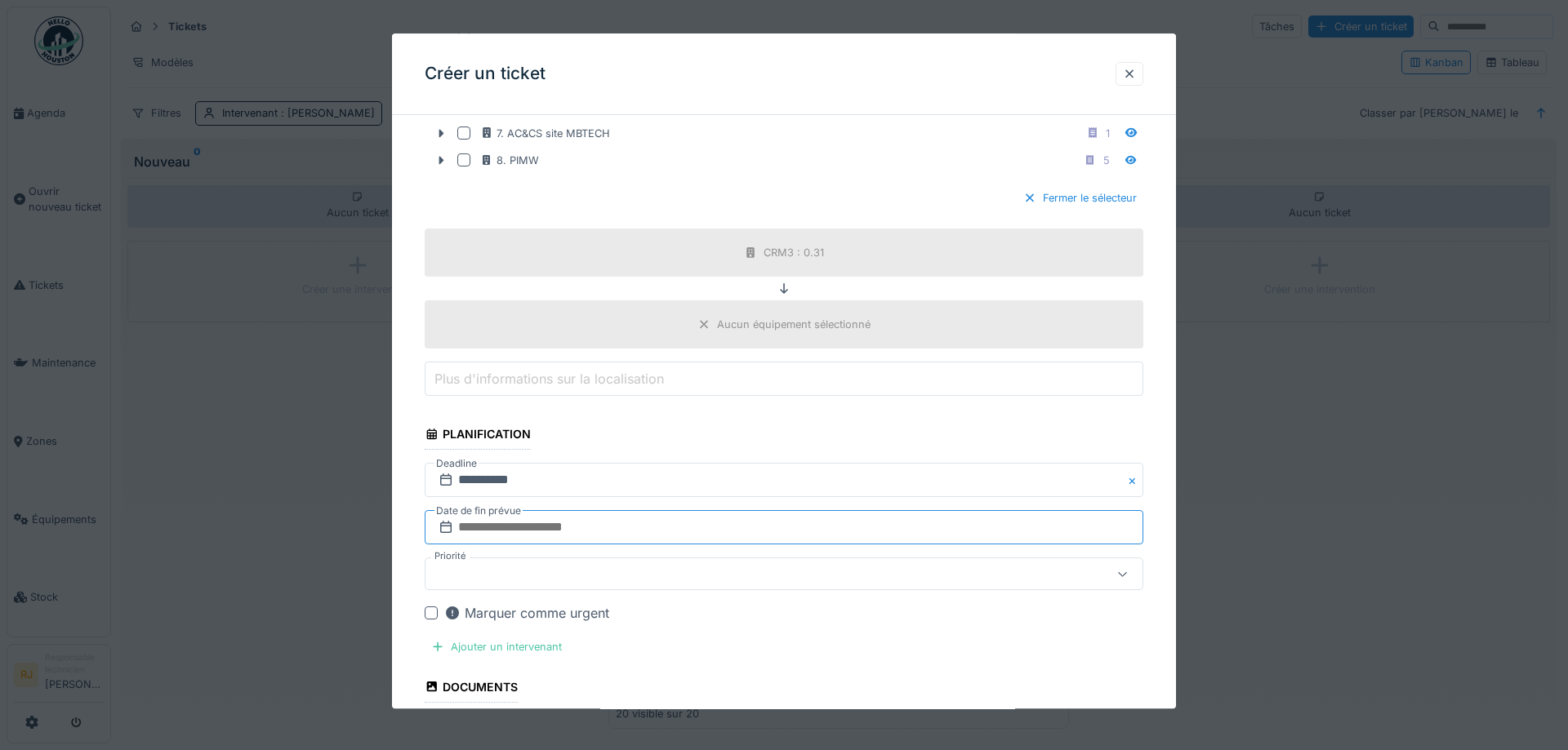
click at [542, 520] on input "text" at bounding box center [783, 528] width 719 height 34
click at [860, 301] on button "Next Month" at bounding box center [867, 310] width 26 height 26
click at [726, 473] on div "30" at bounding box center [731, 482] width 22 height 22
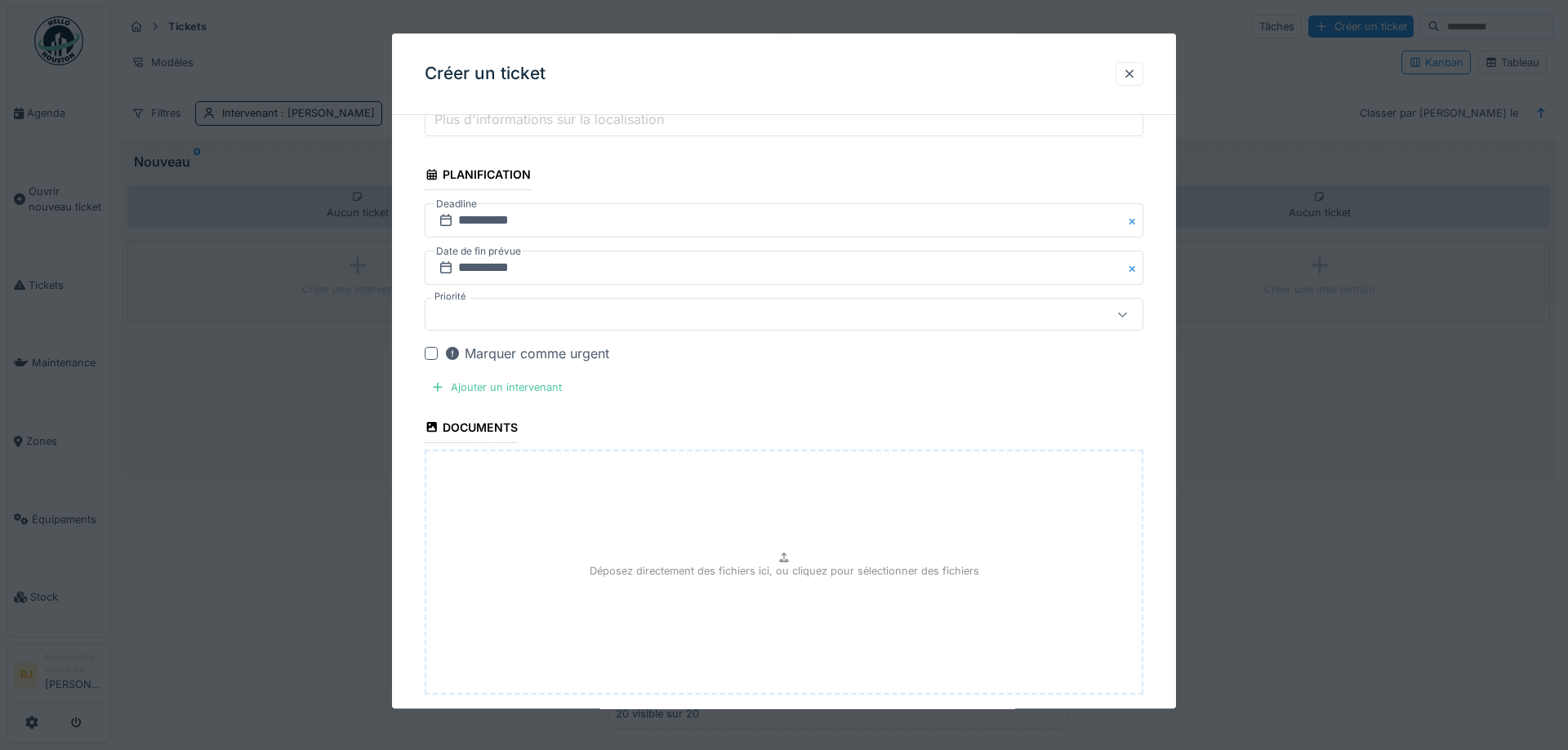
scroll to position [2134, 0]
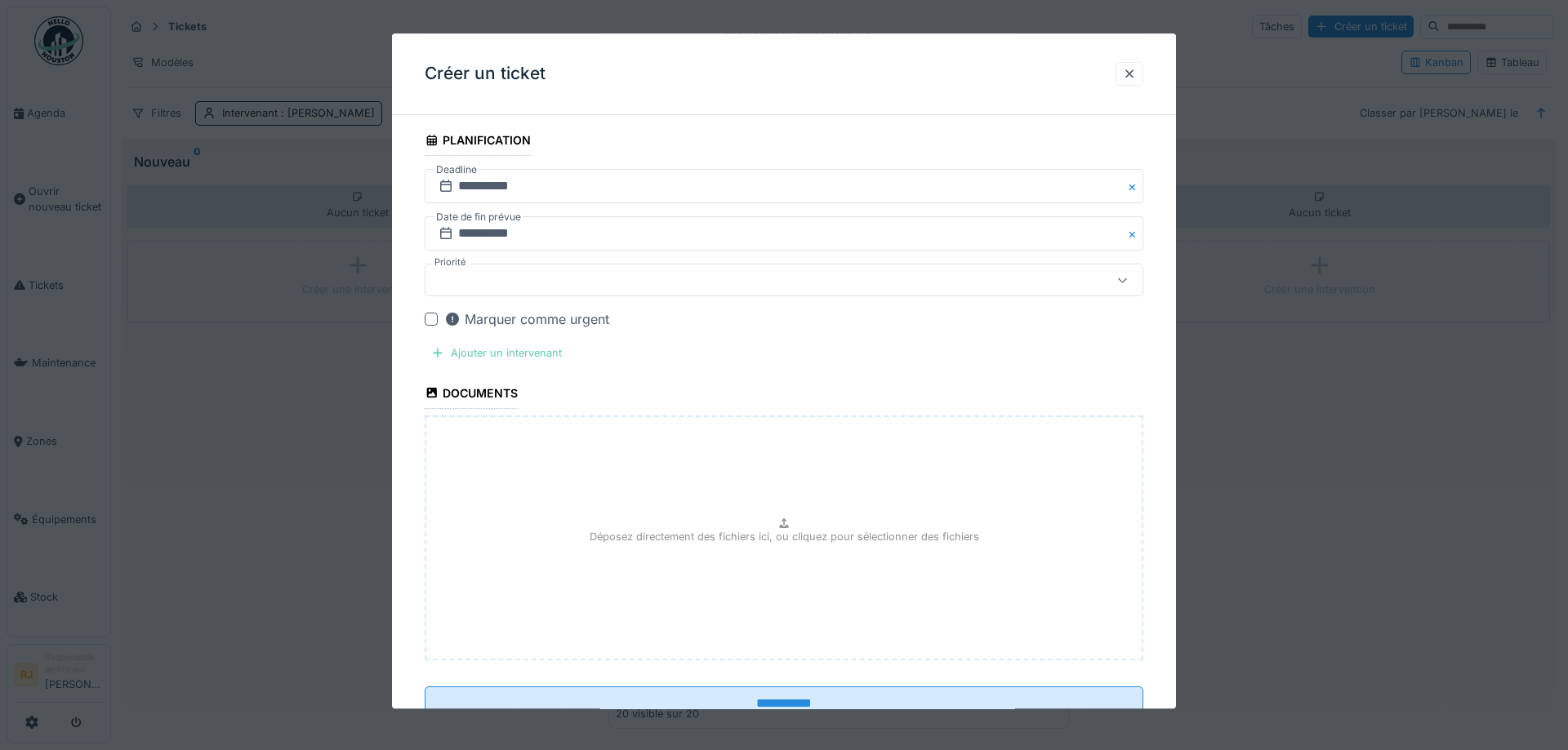
click at [509, 350] on div "Ajouter un intervenant" at bounding box center [496, 354] width 144 height 22
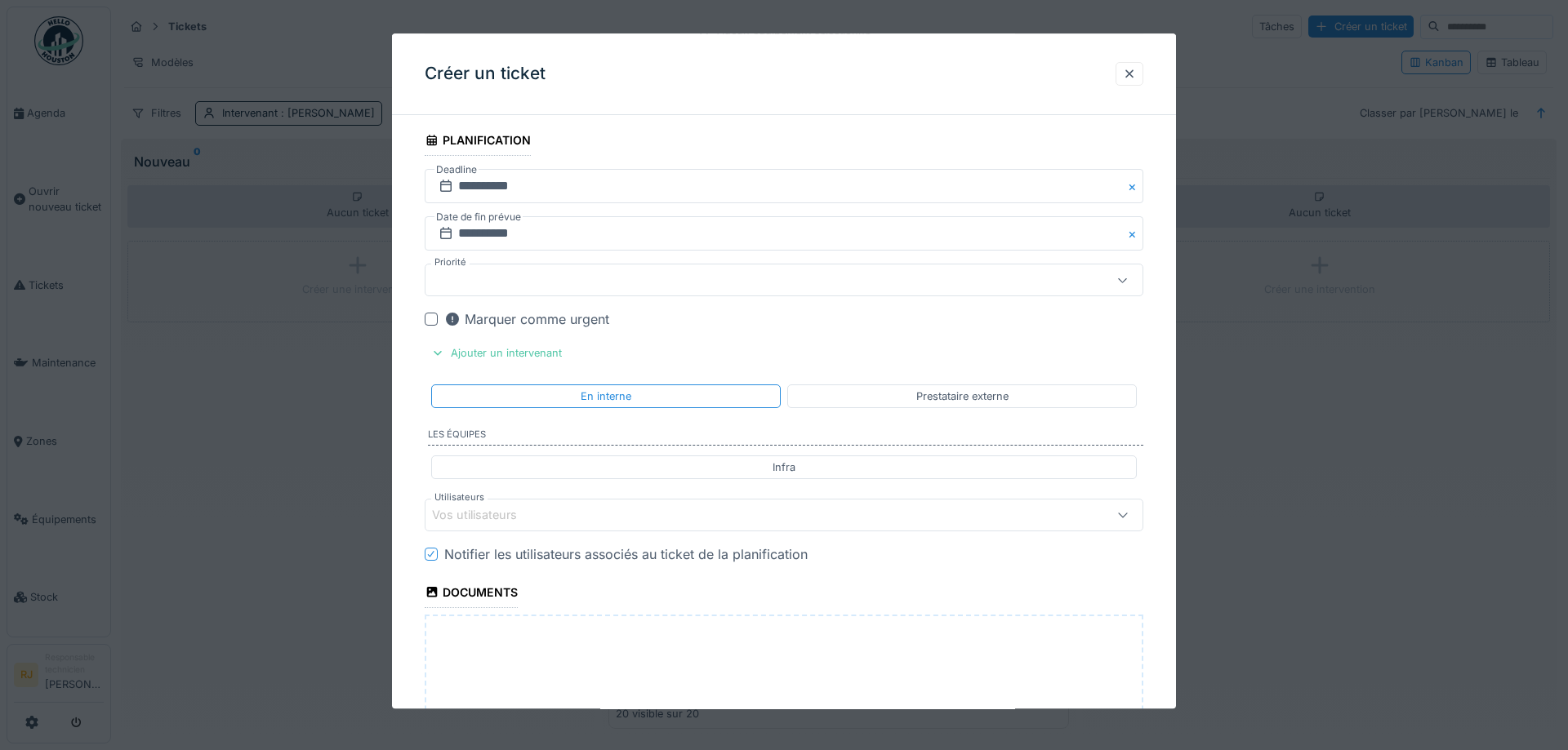
click at [684, 467] on div "Infra" at bounding box center [783, 467] width 706 height 24
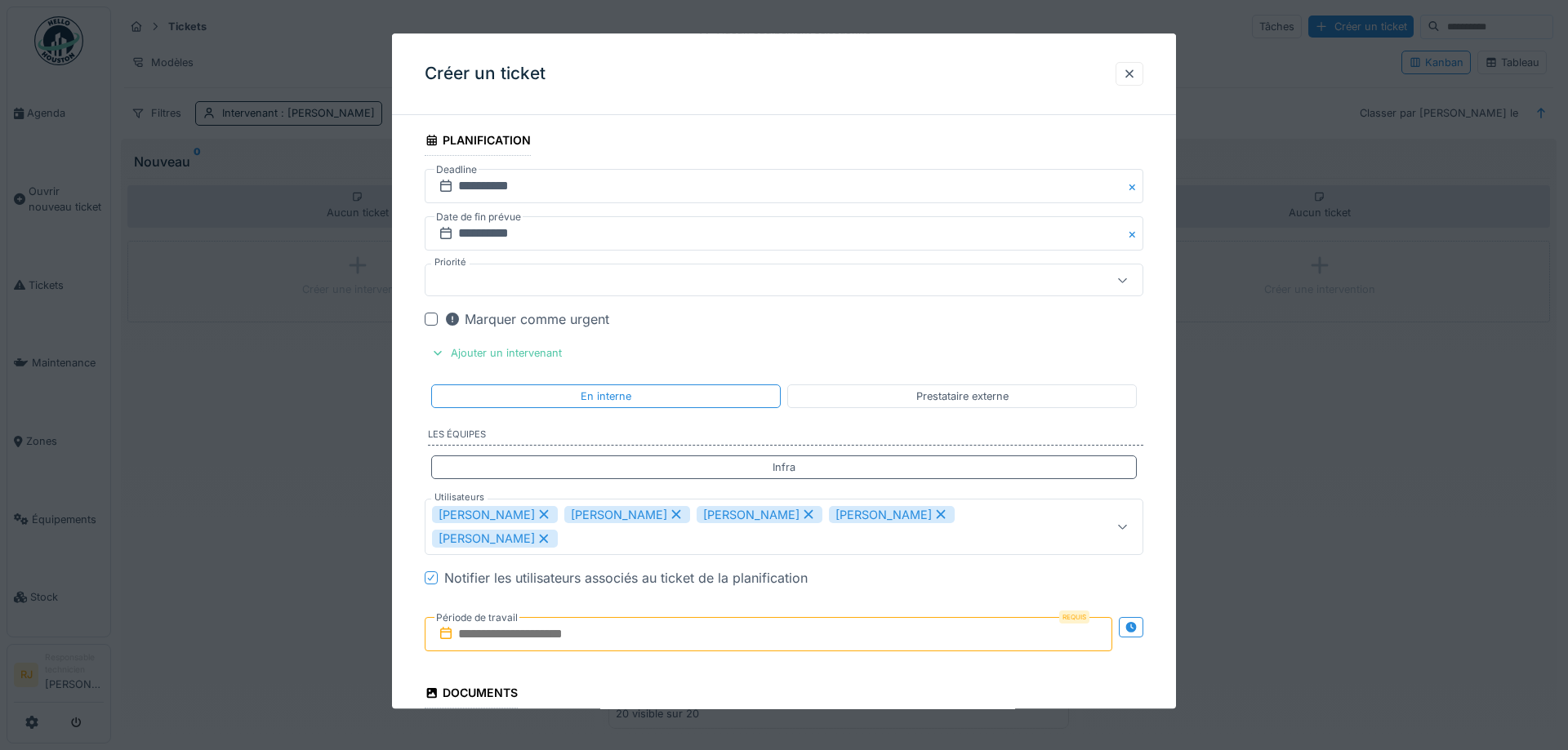
click at [672, 513] on icon at bounding box center [676, 515] width 9 height 9
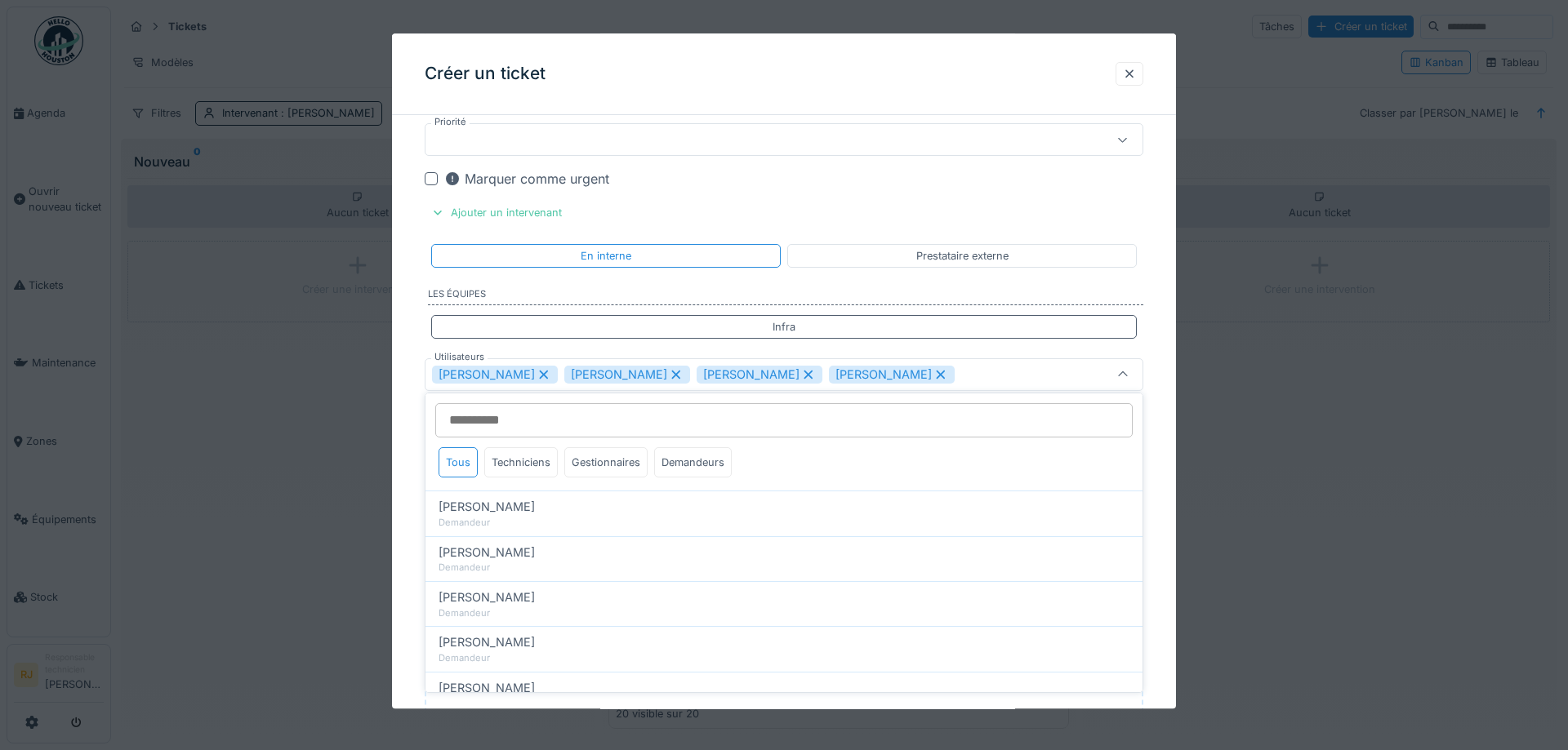
scroll to position [2276, 0]
click at [672, 369] on icon at bounding box center [676, 373] width 9 height 9
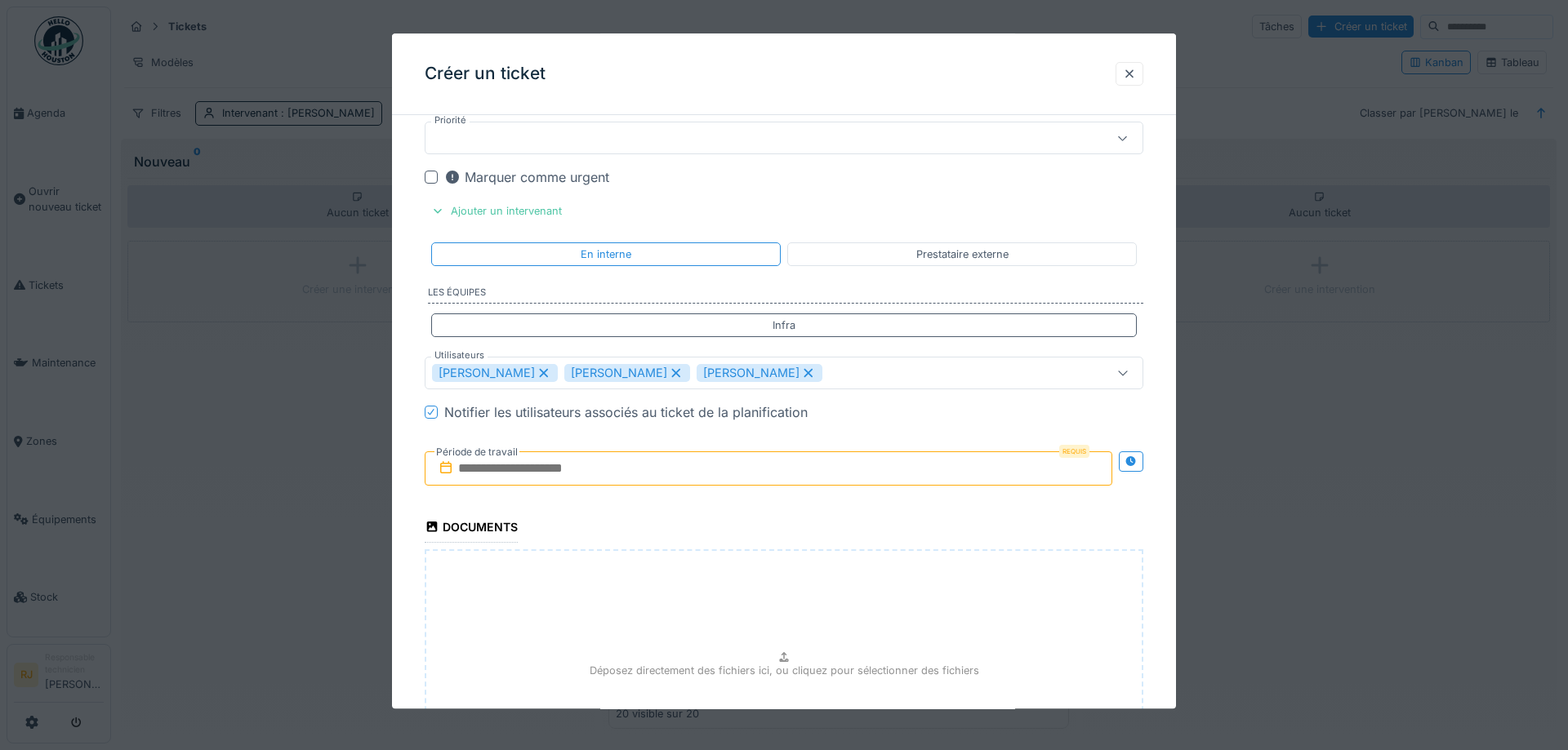
click at [669, 368] on icon at bounding box center [676, 373] width 15 height 11
type input "*****"
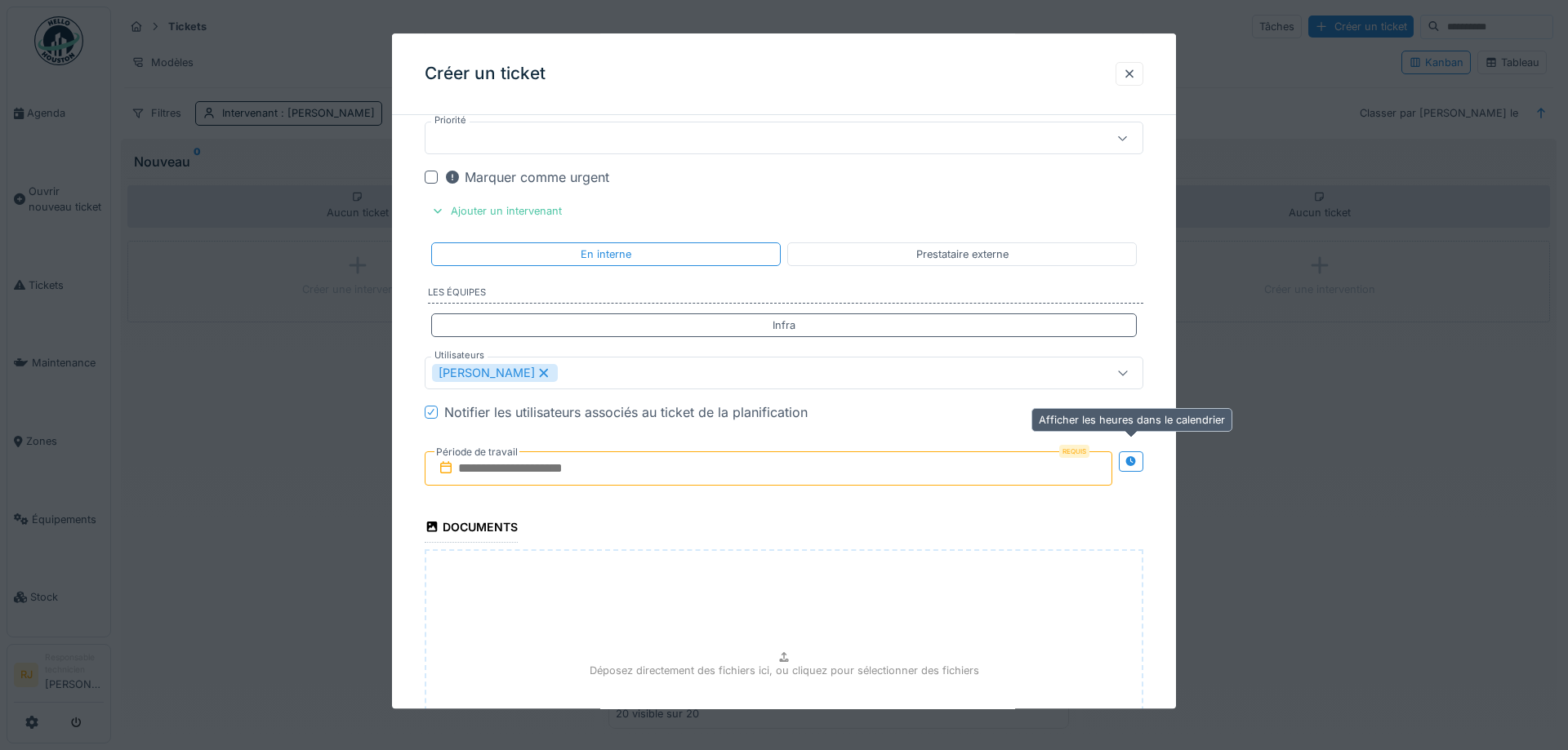
click at [1132, 451] on div at bounding box center [1131, 461] width 25 height 20
click at [1133, 456] on icon at bounding box center [1131, 461] width 11 height 11
click at [1133, 456] on icon at bounding box center [1131, 461] width 11 height 11
click at [1133, 456] on icon at bounding box center [1131, 461] width 11 height 11
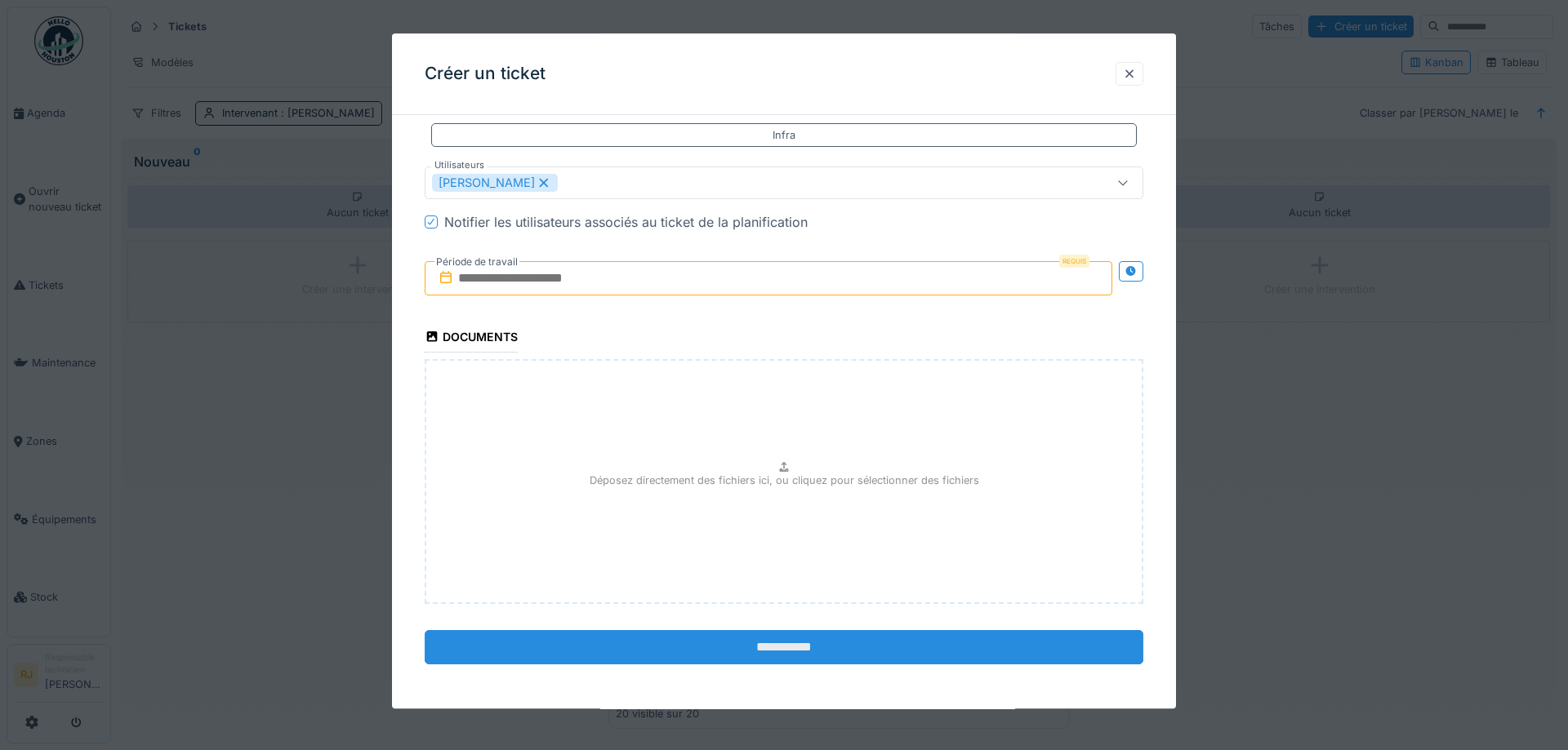
click at [764, 639] on input "**********" at bounding box center [783, 647] width 719 height 34
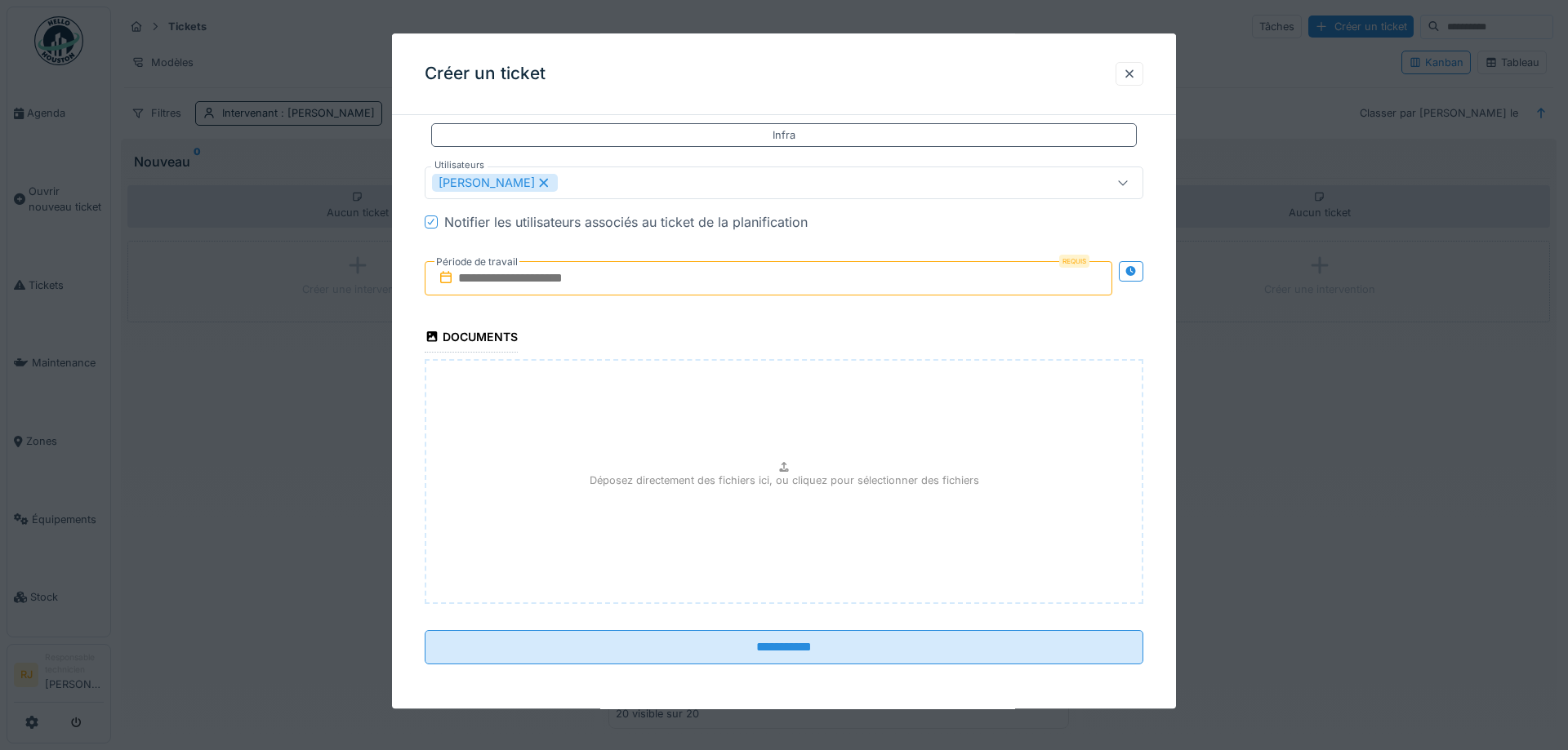
click at [494, 278] on input "text" at bounding box center [768, 279] width 688 height 34
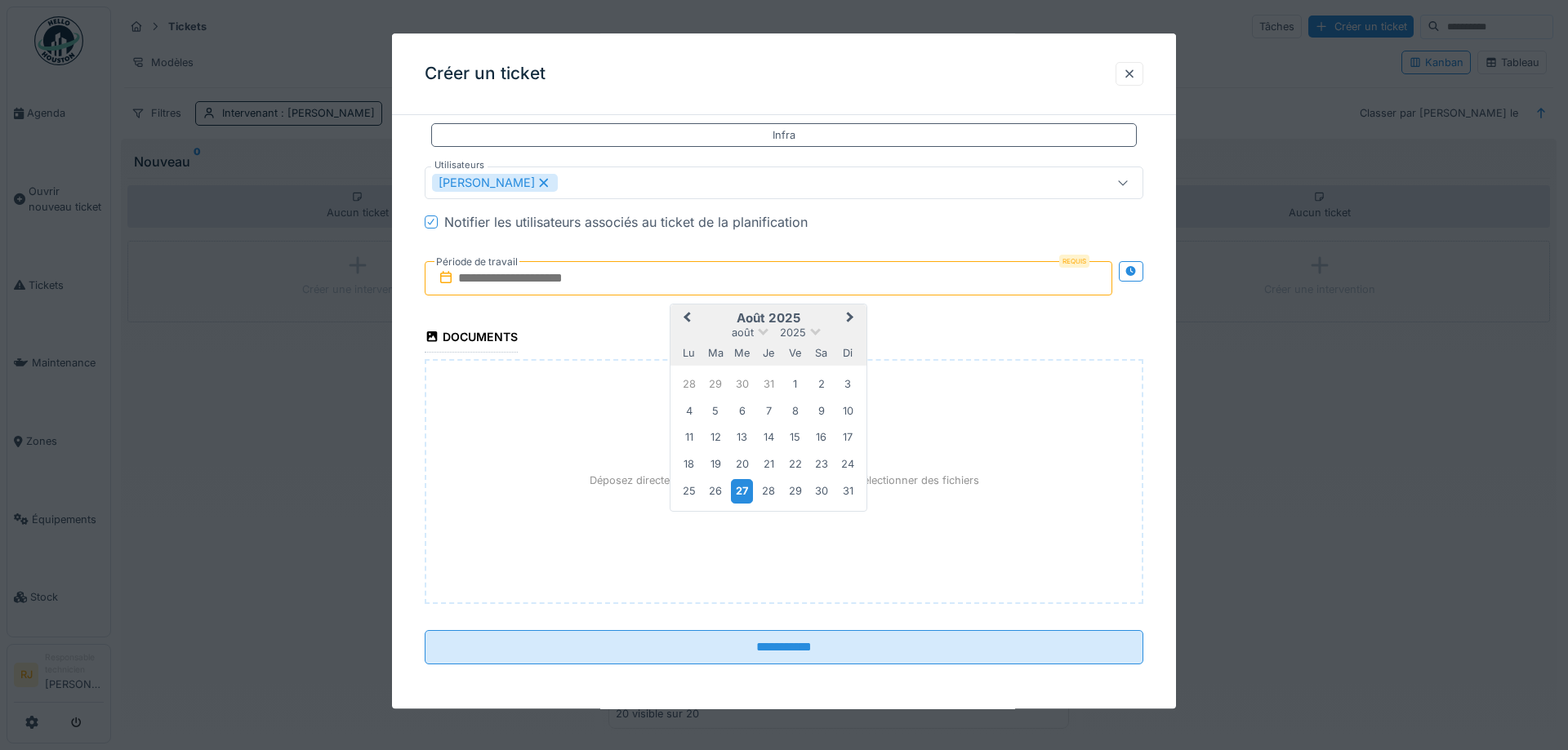
click at [751, 488] on div "27" at bounding box center [741, 491] width 22 height 24
click at [850, 319] on span "Next Month" at bounding box center [850, 319] width 0 height 20
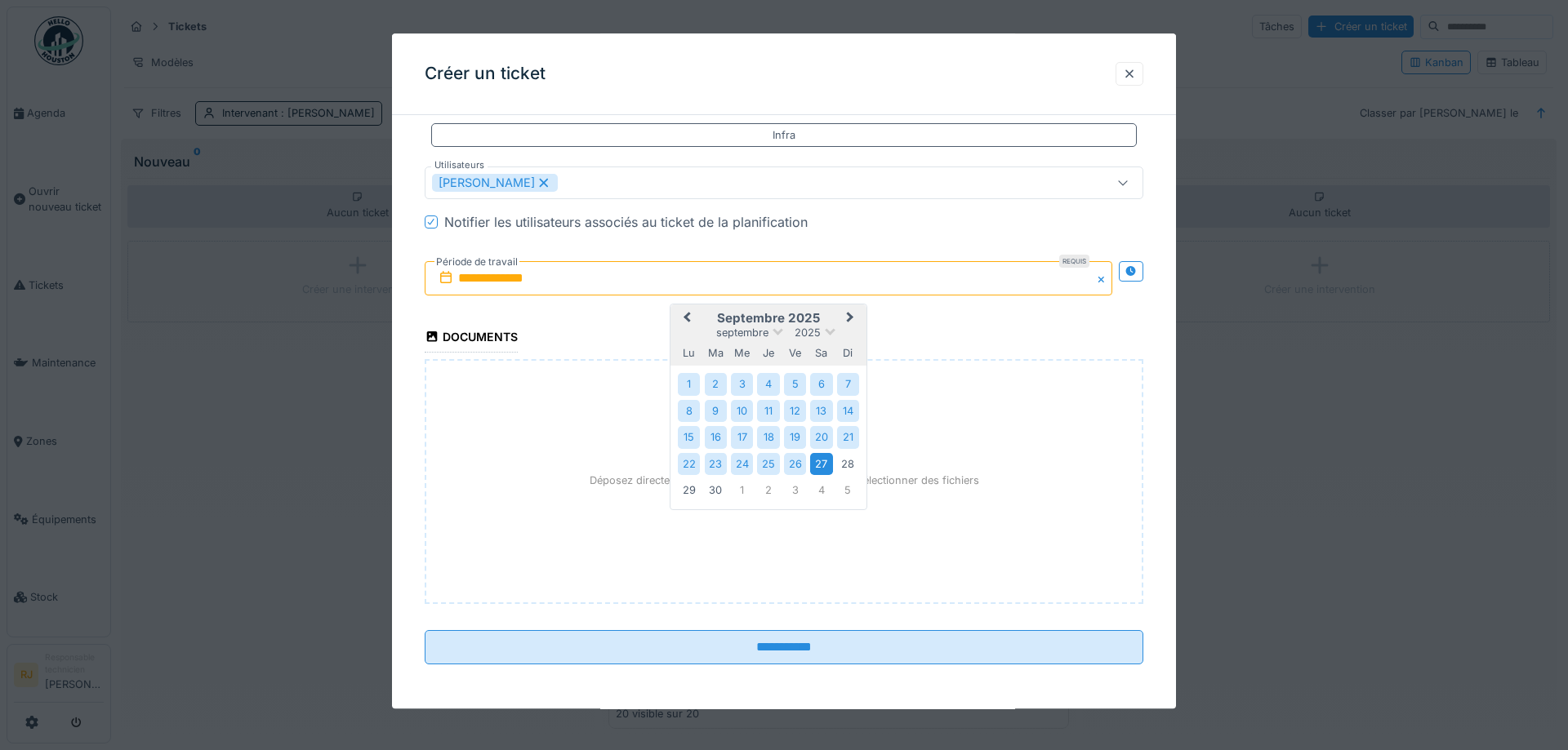
click at [820, 465] on div "27" at bounding box center [821, 463] width 22 height 22
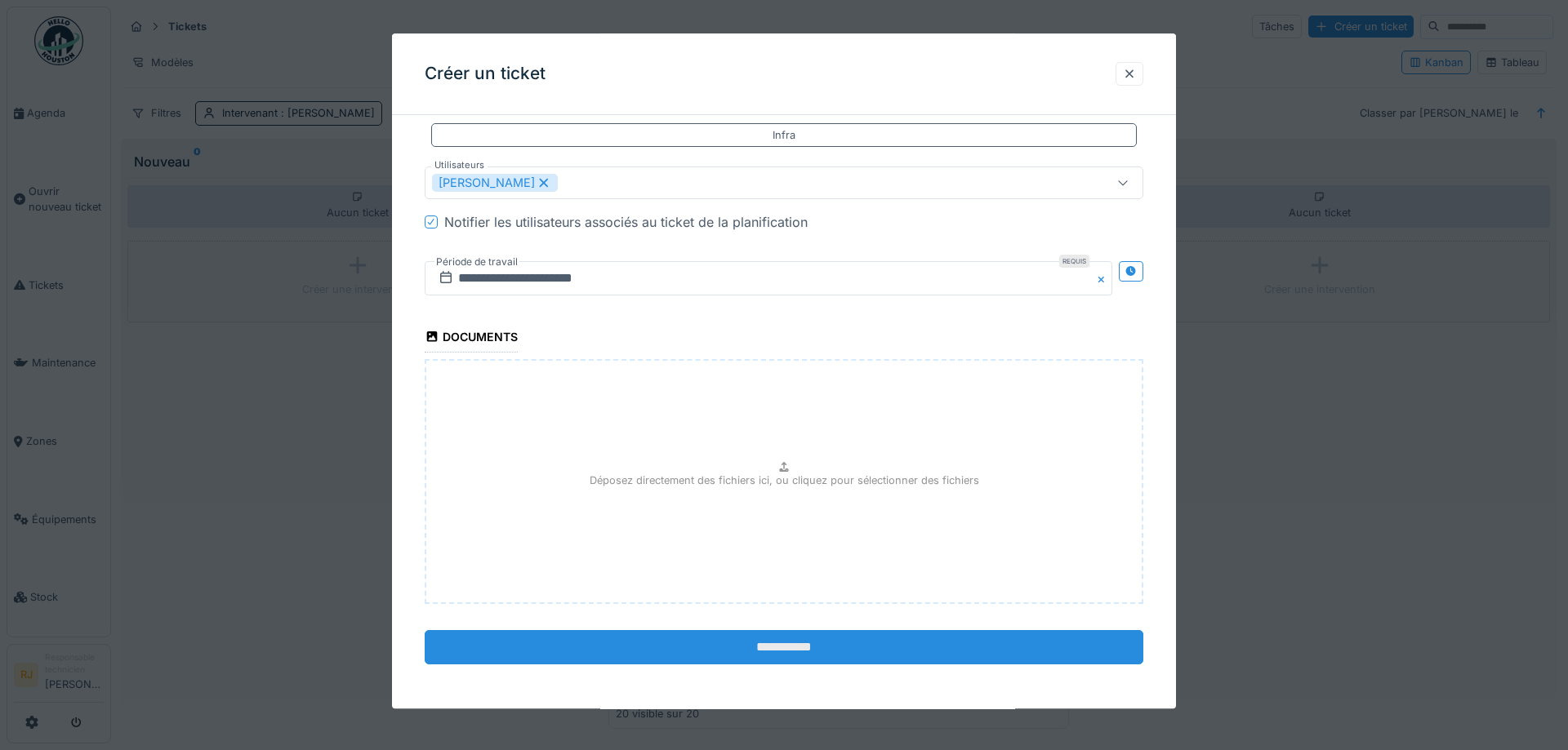
click at [803, 636] on input "**********" at bounding box center [783, 647] width 719 height 34
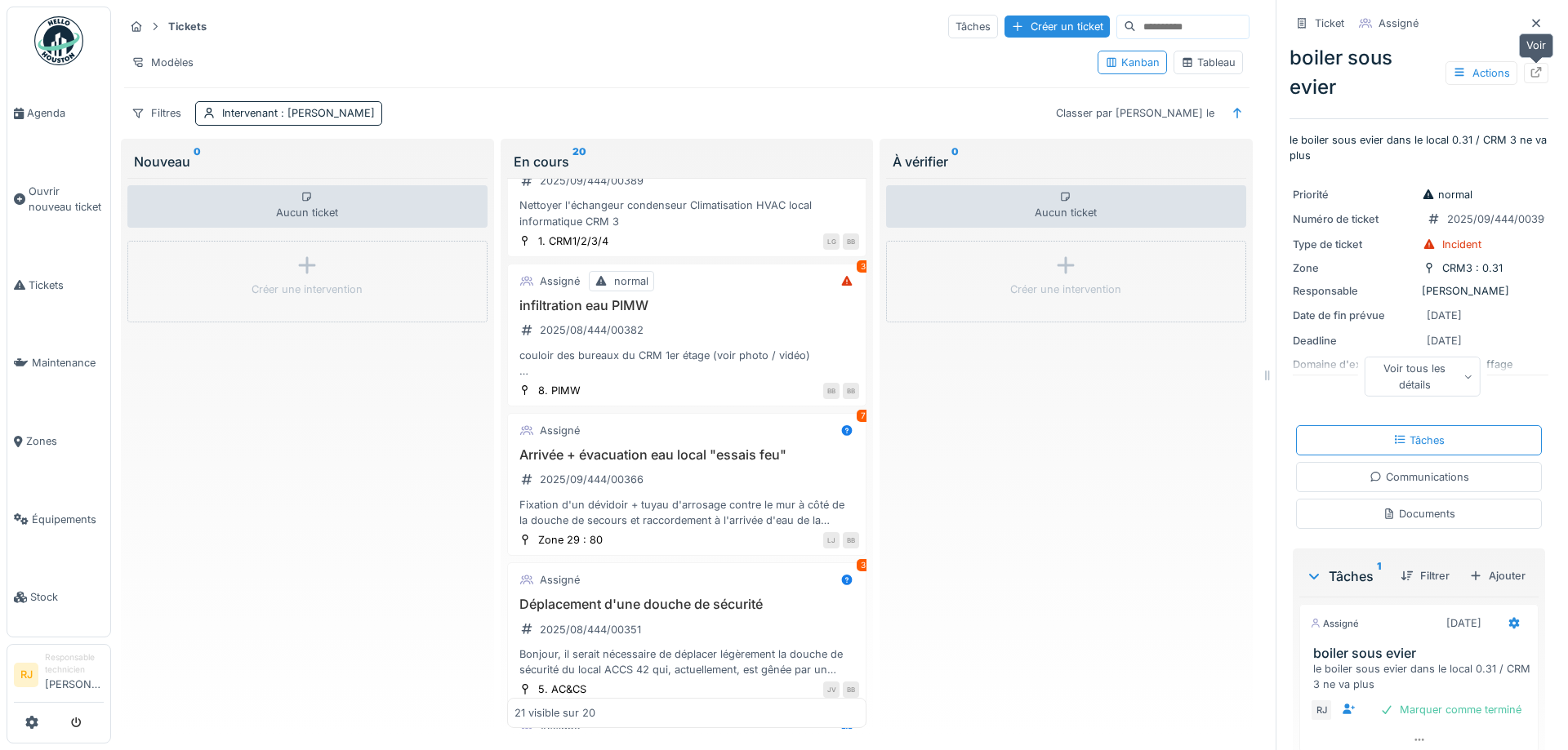
click at [1537, 74] on icon at bounding box center [1536, 72] width 13 height 11
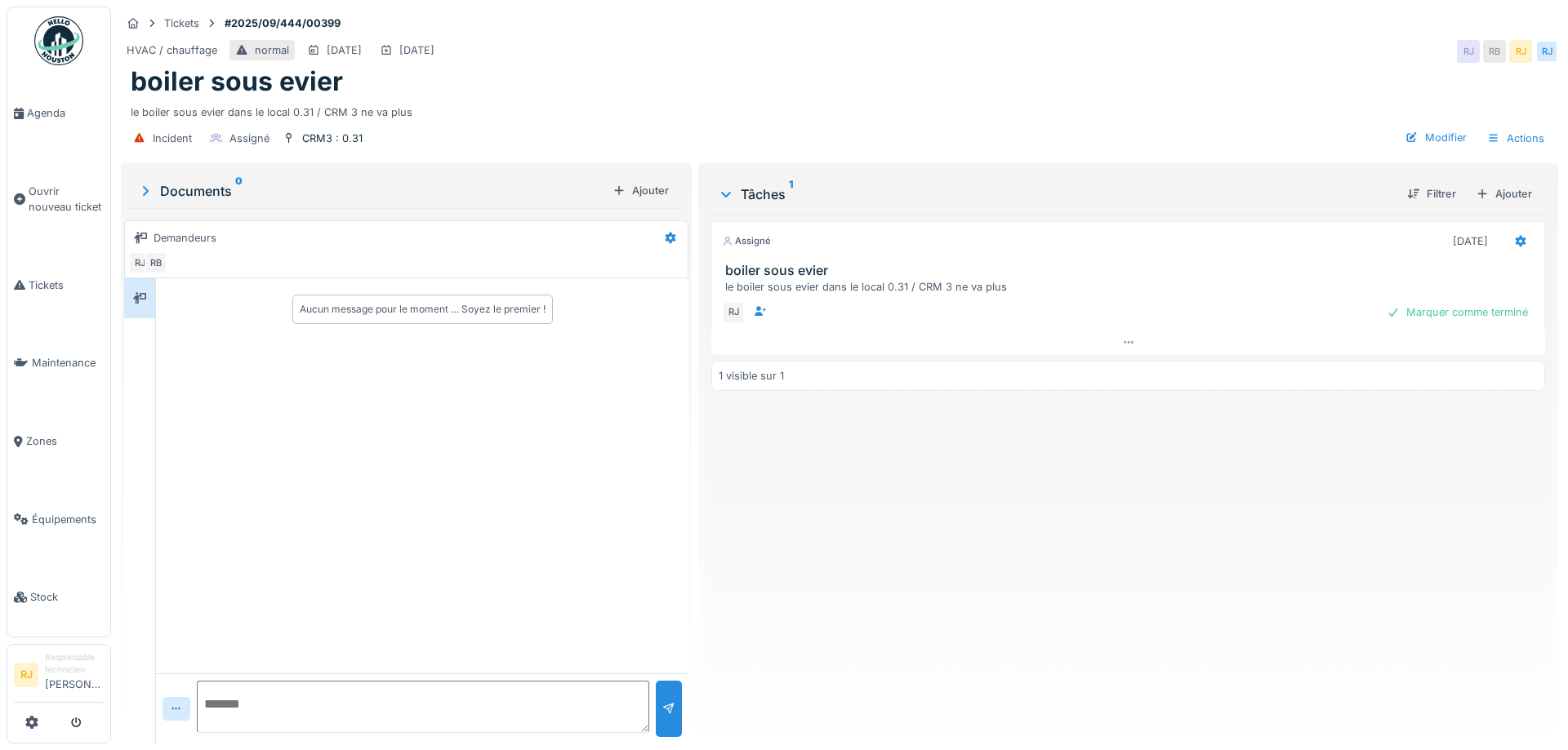
click at [464, 729] on textarea at bounding box center [423, 707] width 452 height 52
click at [1521, 60] on div "RJ" at bounding box center [1521, 51] width 23 height 23
click at [1450, 146] on div "Modifier" at bounding box center [1436, 137] width 74 height 22
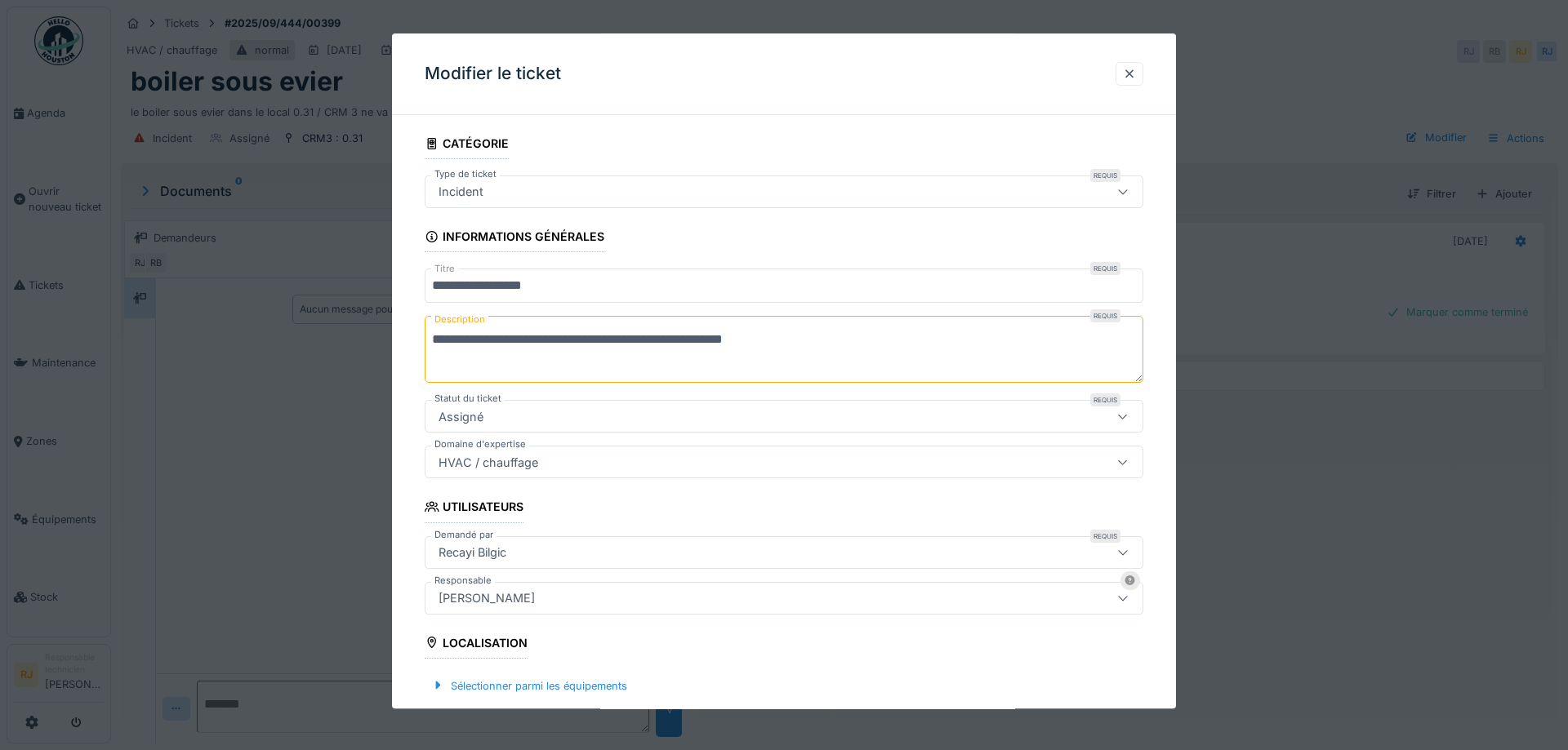
scroll to position [74, 0]
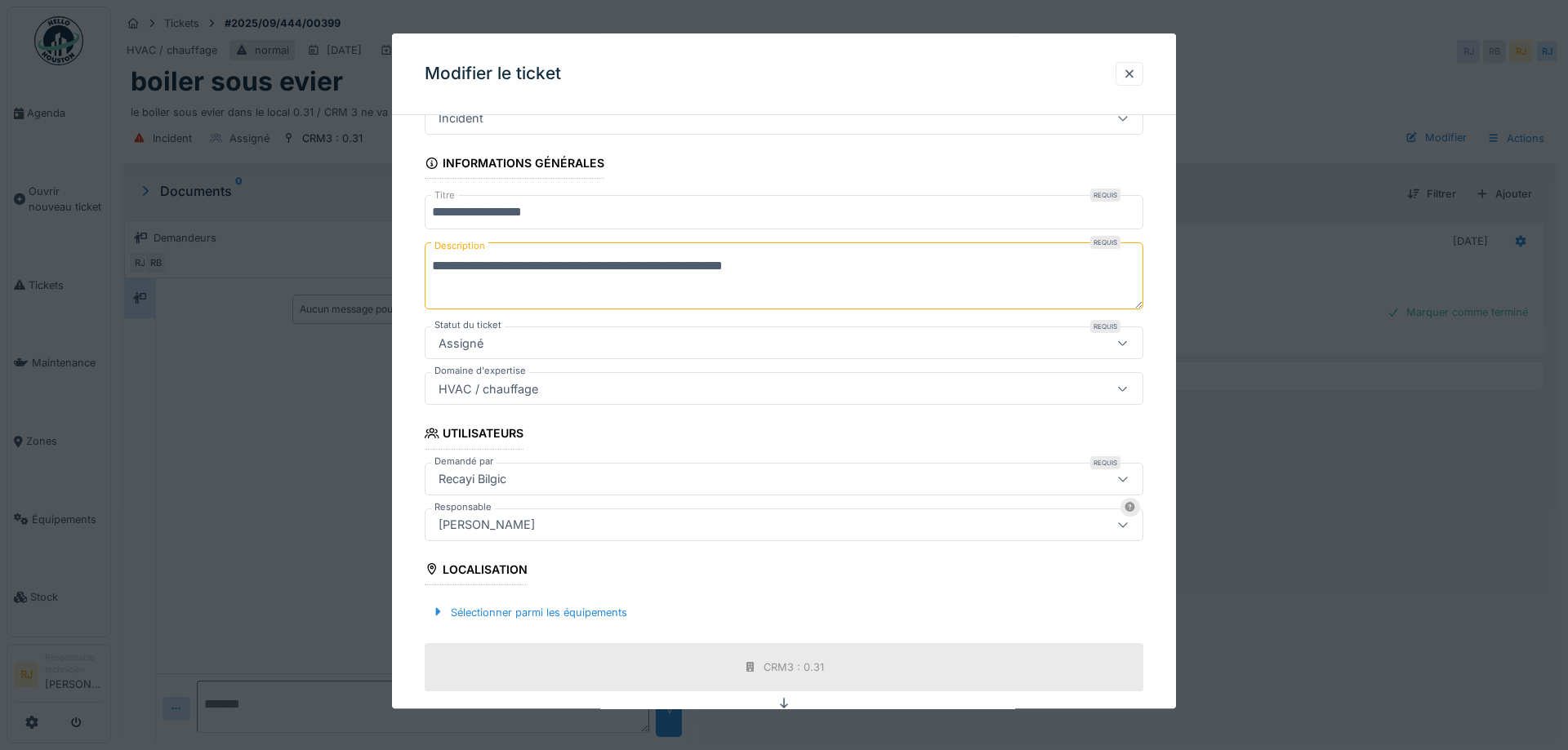
click at [496, 522] on div "[PERSON_NAME]" at bounding box center [486, 525] width 110 height 18
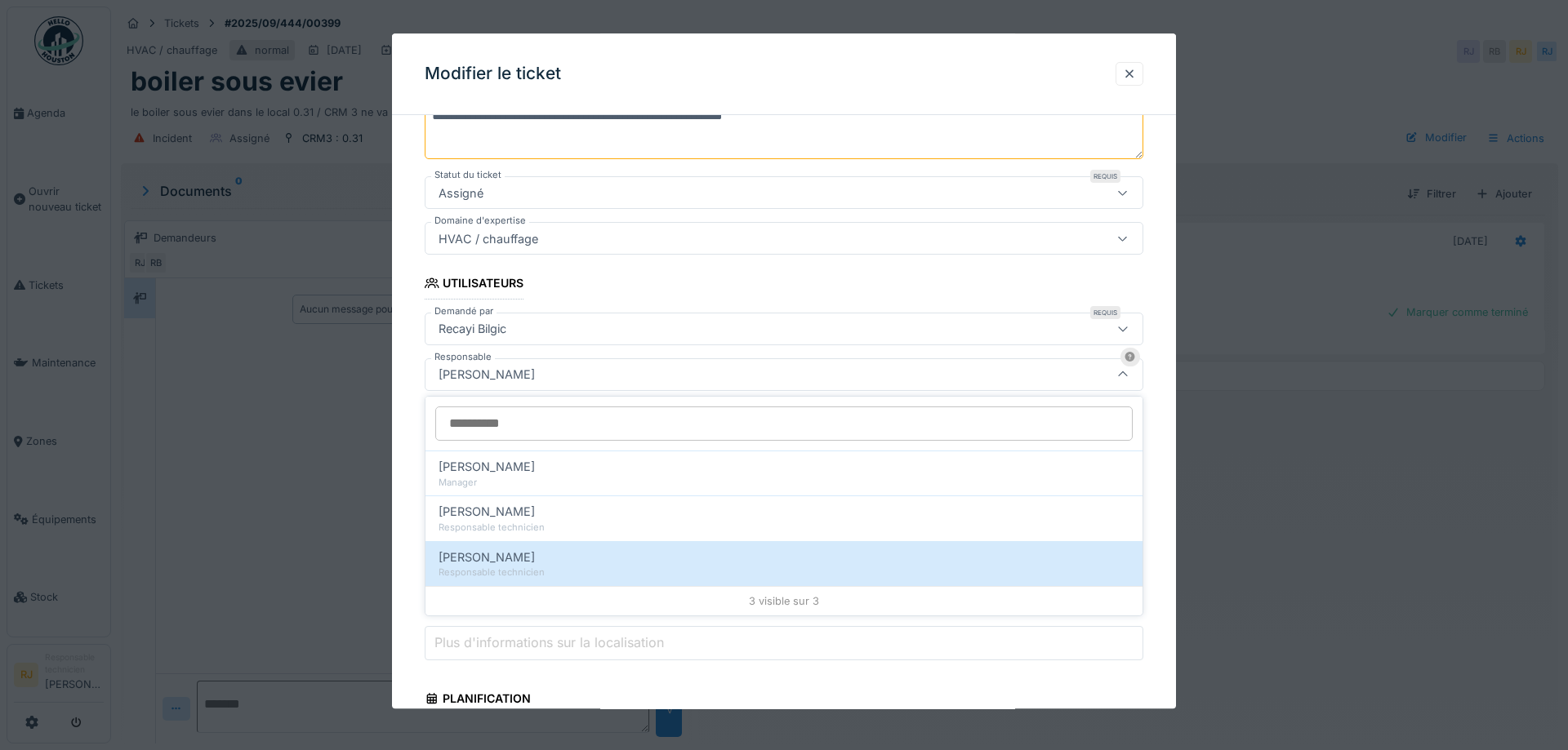
scroll to position [225, 0]
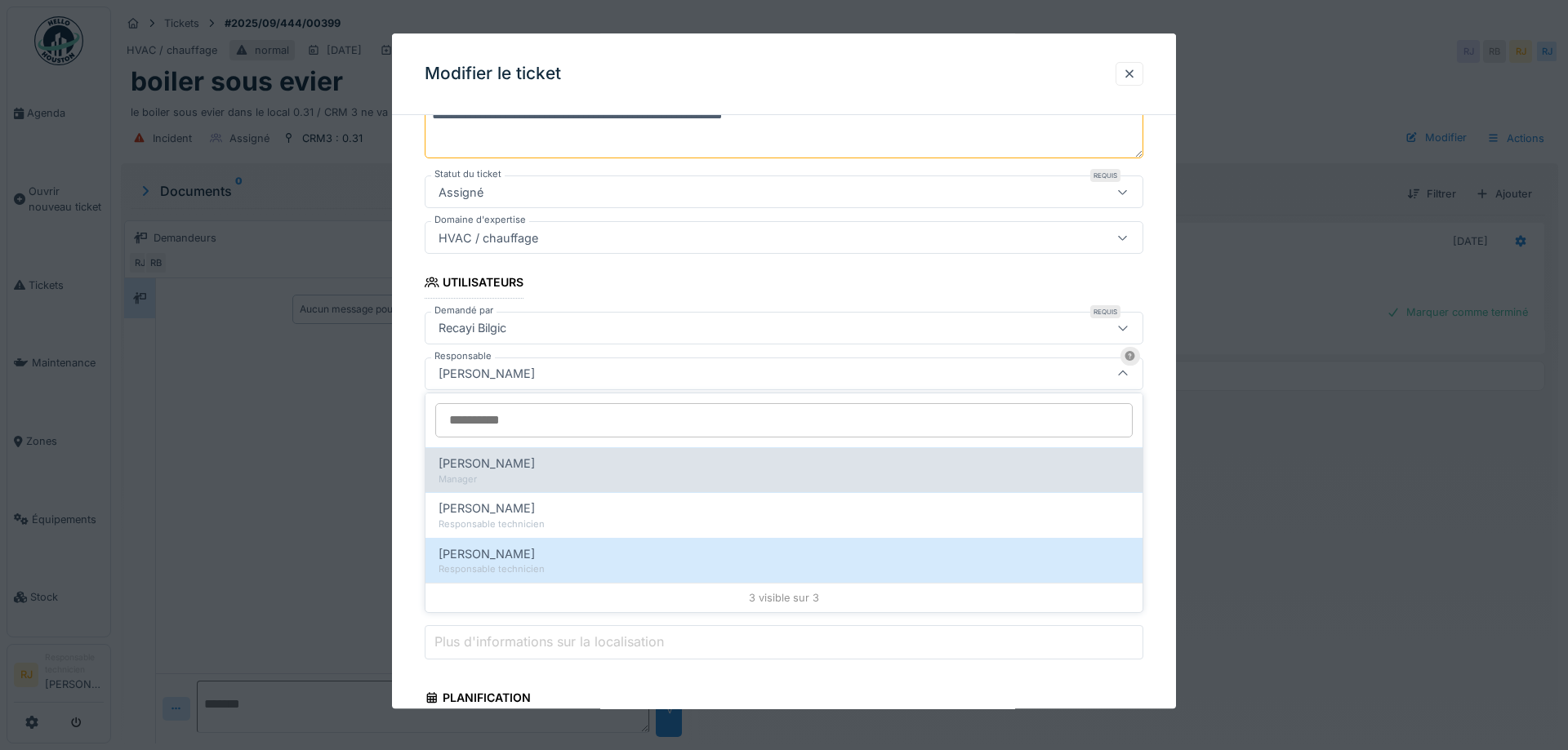
click at [501, 461] on span "Benoit Benecchi" at bounding box center [486, 463] width 96 height 18
type input "*****"
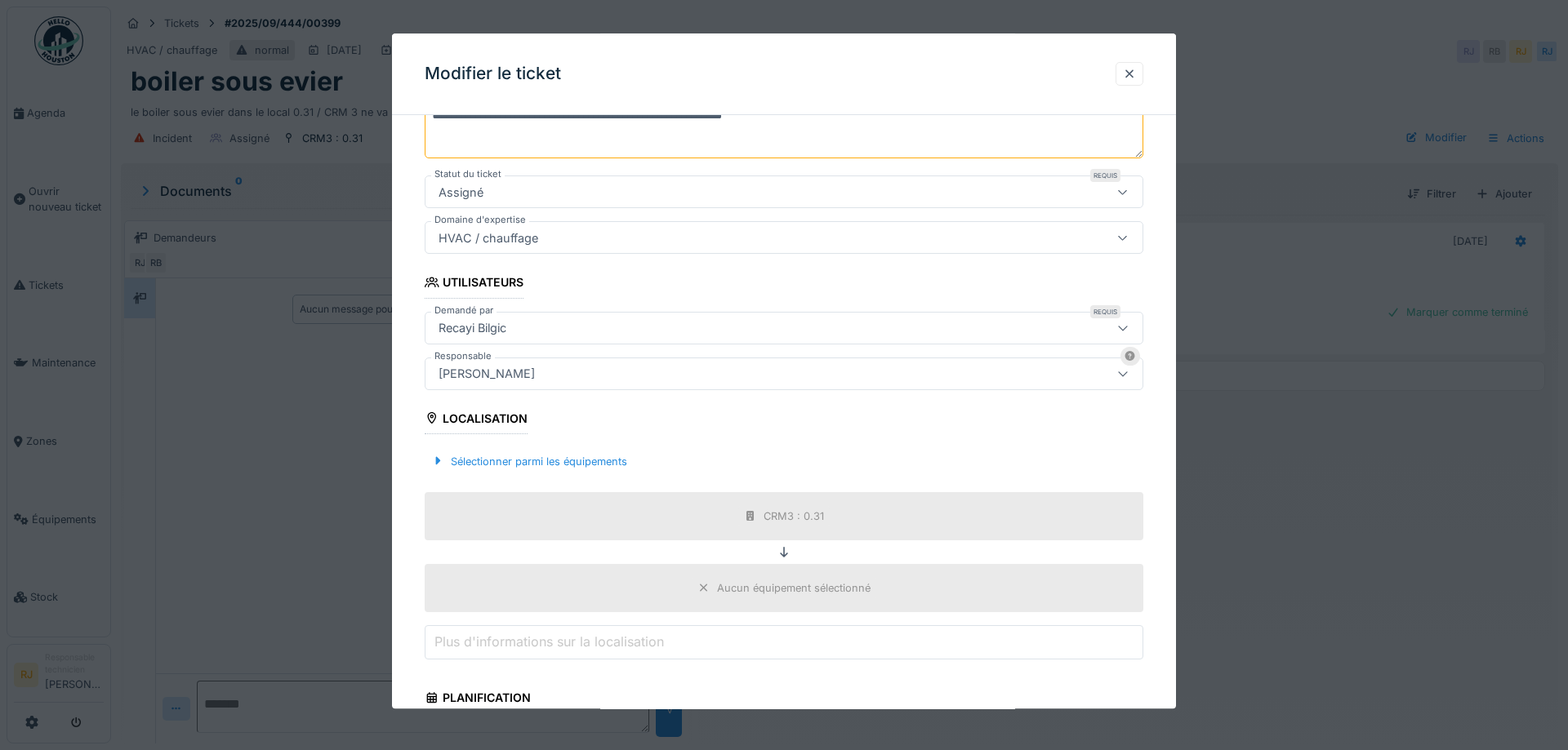
scroll to position [485, 0]
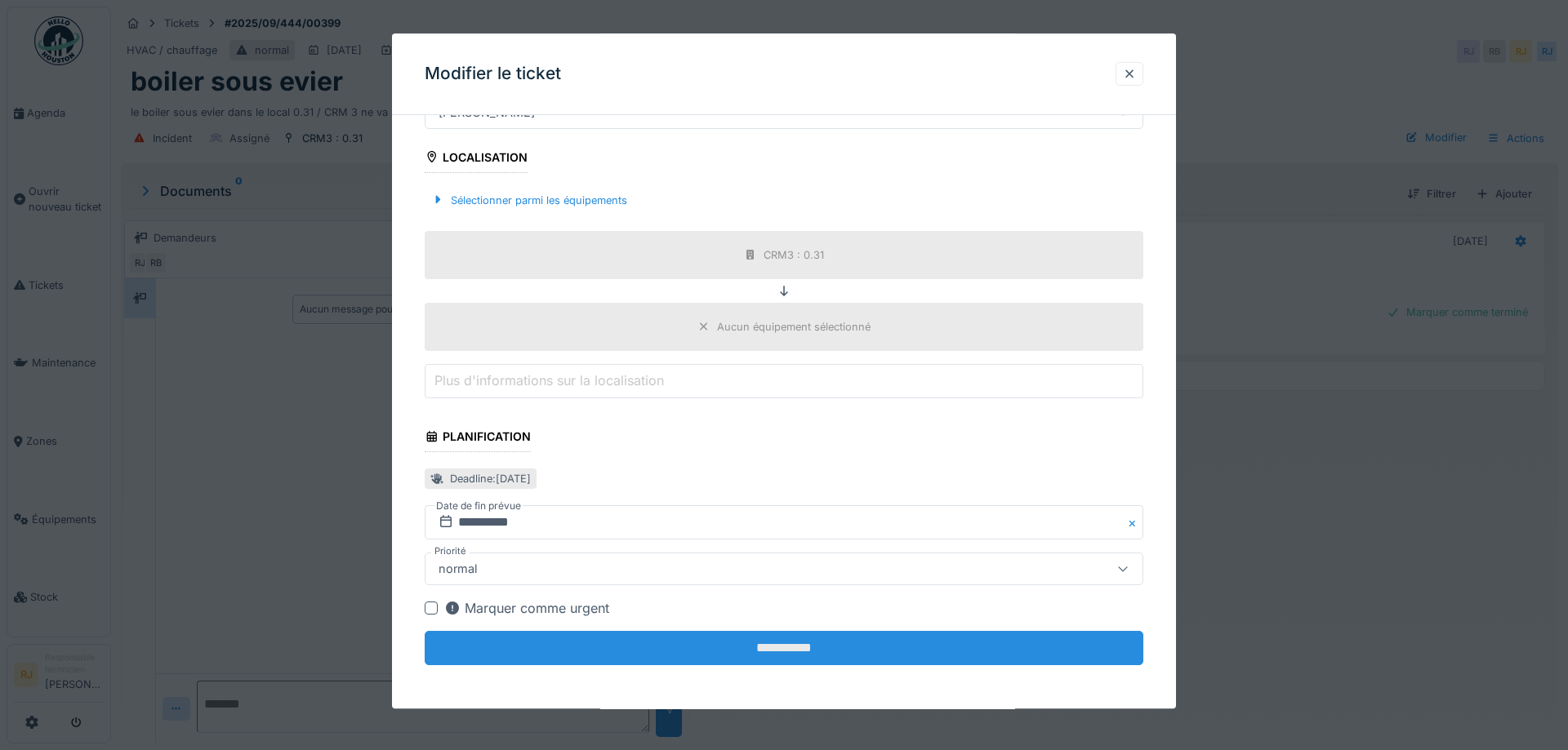
click at [719, 648] on input "**********" at bounding box center [783, 649] width 719 height 34
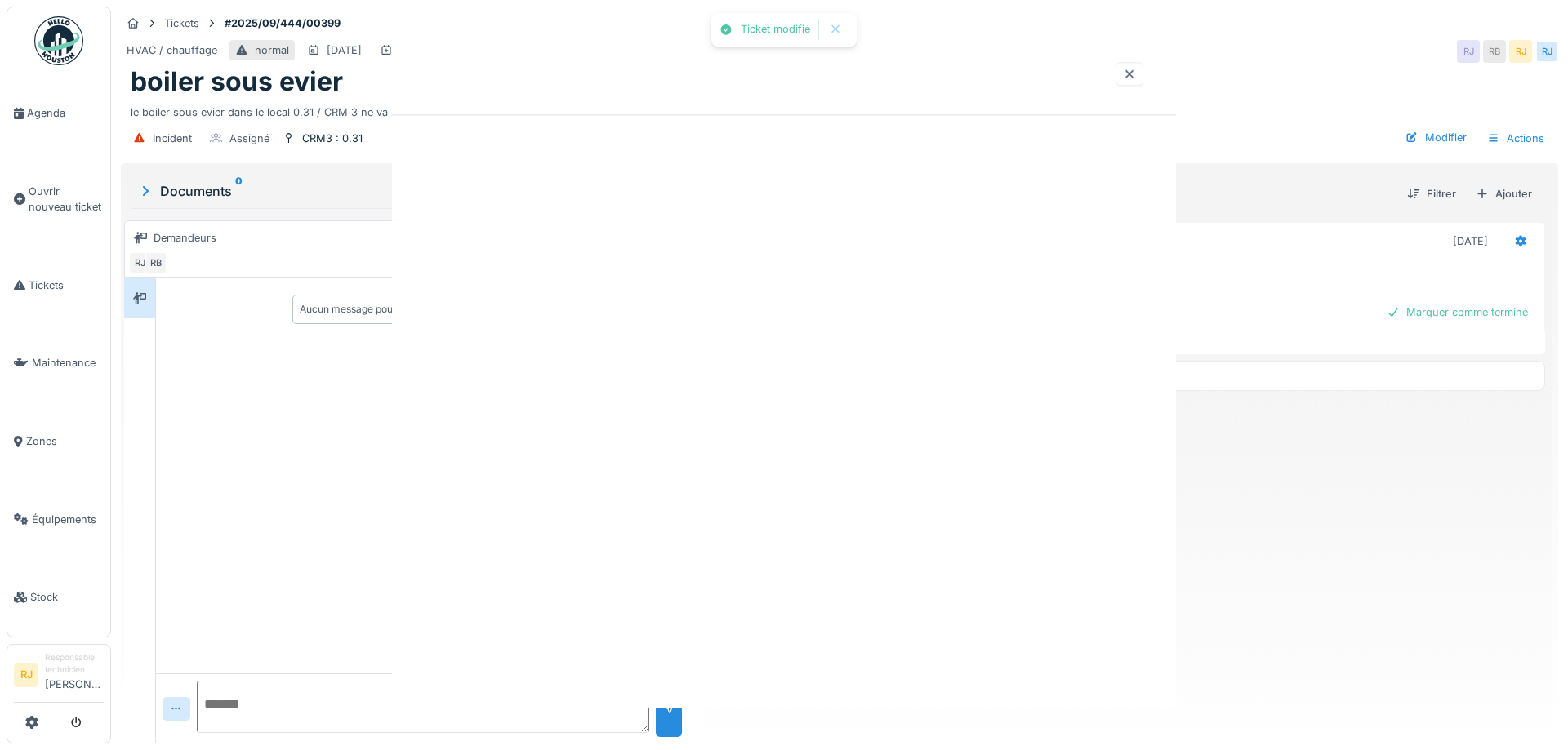
scroll to position [0, 0]
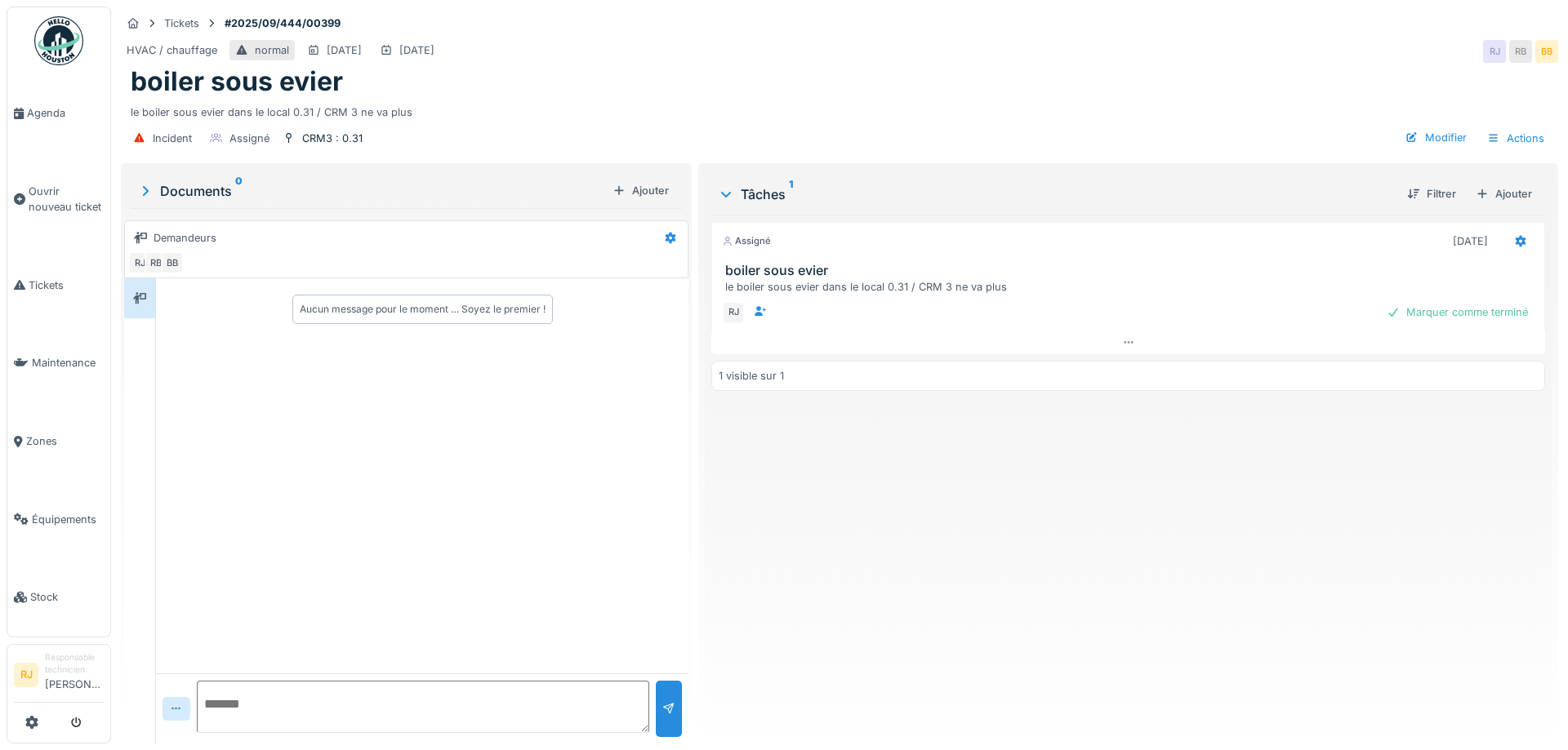
click at [267, 716] on textarea at bounding box center [423, 707] width 452 height 52
type textarea "**********"
click at [670, 699] on div at bounding box center [669, 708] width 26 height 56
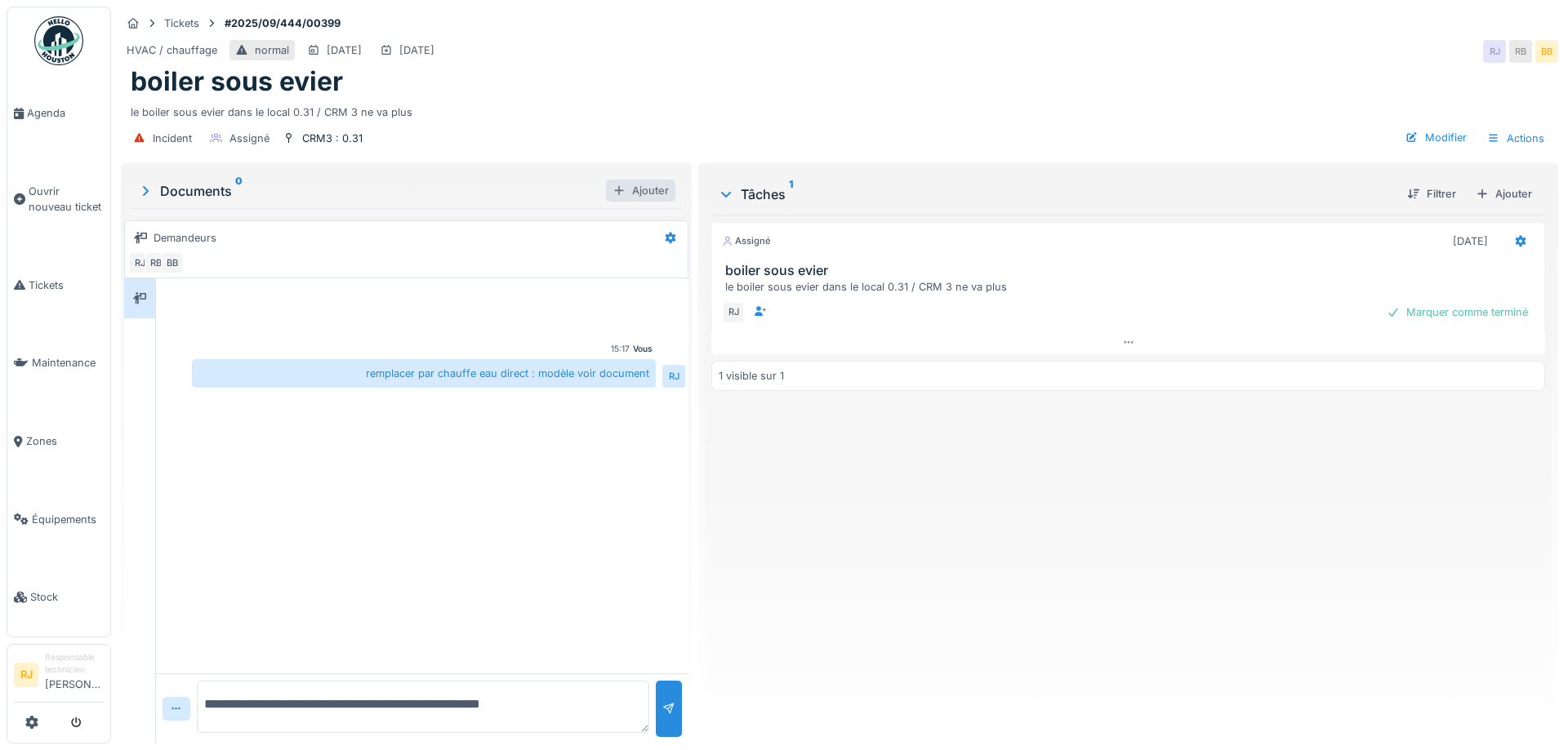
click at [627, 191] on div "Ajouter" at bounding box center [640, 190] width 69 height 22
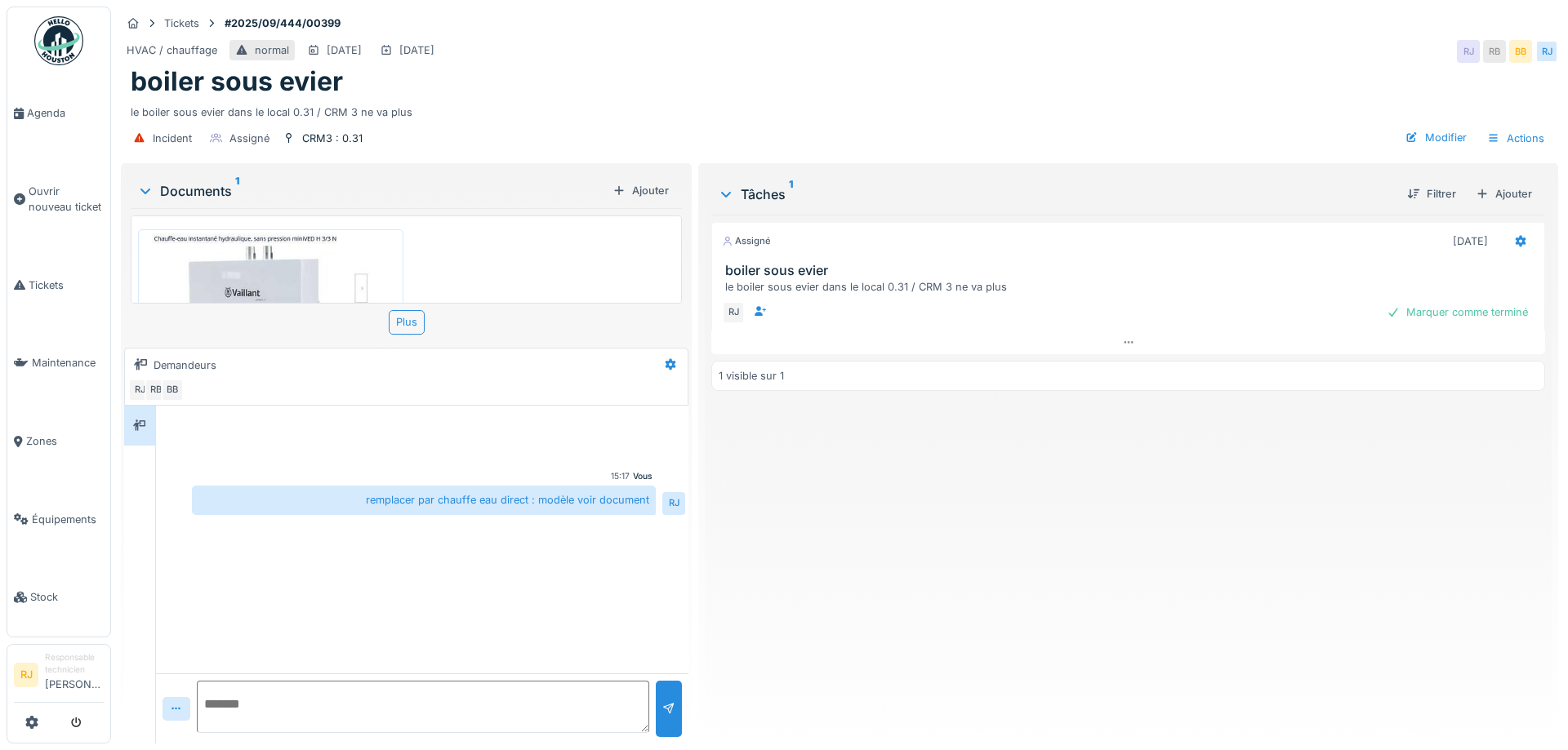
scroll to position [92, 0]
click at [1100, 619] on div "Assigné [DATE] boiler sous evier le boiler sous evier dans le local 0.31 / CRM …" at bounding box center [1128, 472] width 834 height 516
